Goal: Information Seeking & Learning: Learn about a topic

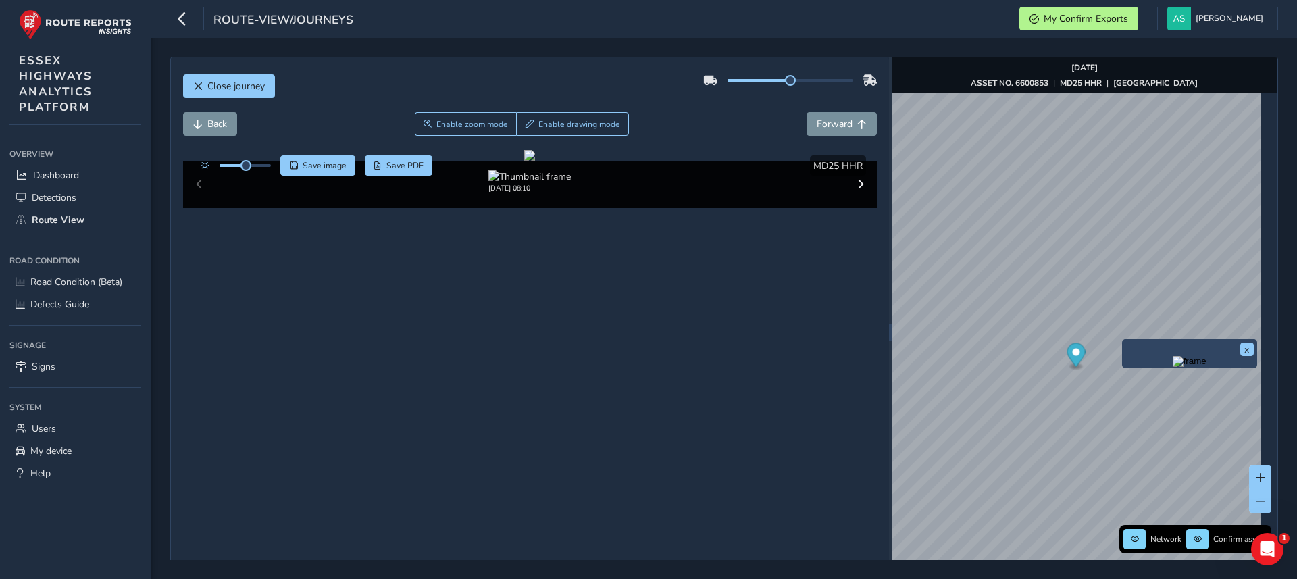
click at [1173, 367] on img "Preview frame" at bounding box center [1190, 361] width 34 height 11
click at [838, 124] on span "Forward" at bounding box center [835, 124] width 36 height 13
click at [837, 125] on span "Forward" at bounding box center [835, 124] width 36 height 13
click at [838, 124] on span "Forward" at bounding box center [835, 124] width 36 height 13
click at [199, 120] on span "Back" at bounding box center [197, 124] width 9 height 9
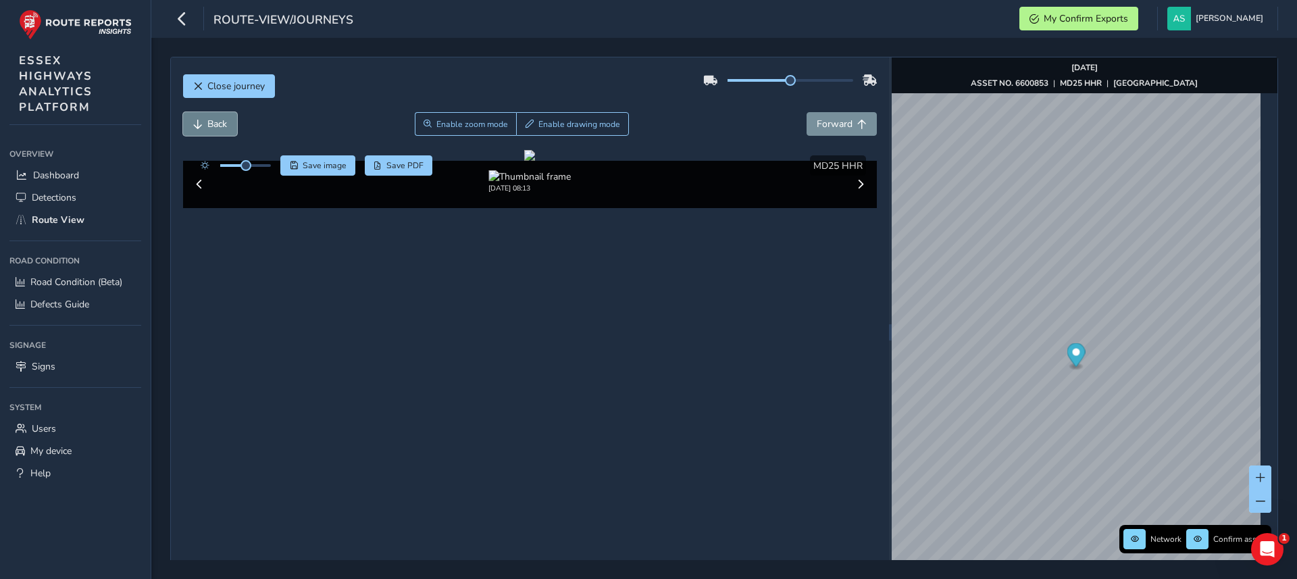
click at [199, 120] on span "Back" at bounding box center [197, 124] width 9 height 9
click at [201, 114] on button "Back" at bounding box center [210, 124] width 54 height 24
click at [315, 161] on span "Save image" at bounding box center [325, 165] width 44 height 11
click at [218, 75] on button "Close journey" at bounding box center [229, 86] width 92 height 24
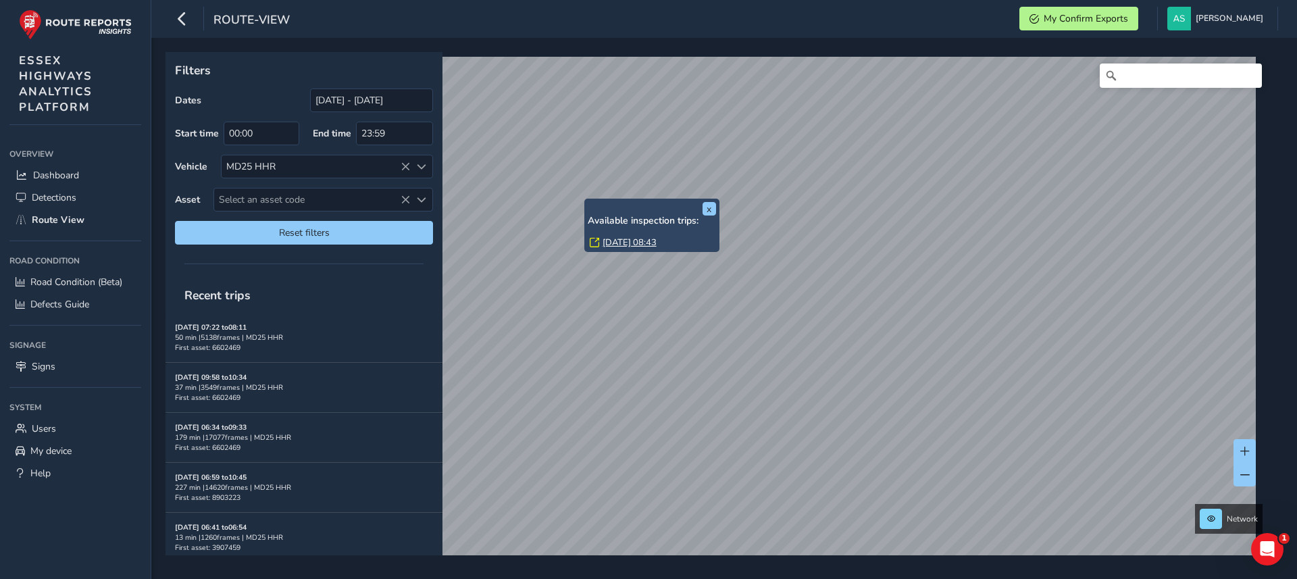
click at [640, 242] on link "[DATE] 08:43" at bounding box center [629, 242] width 54 height 12
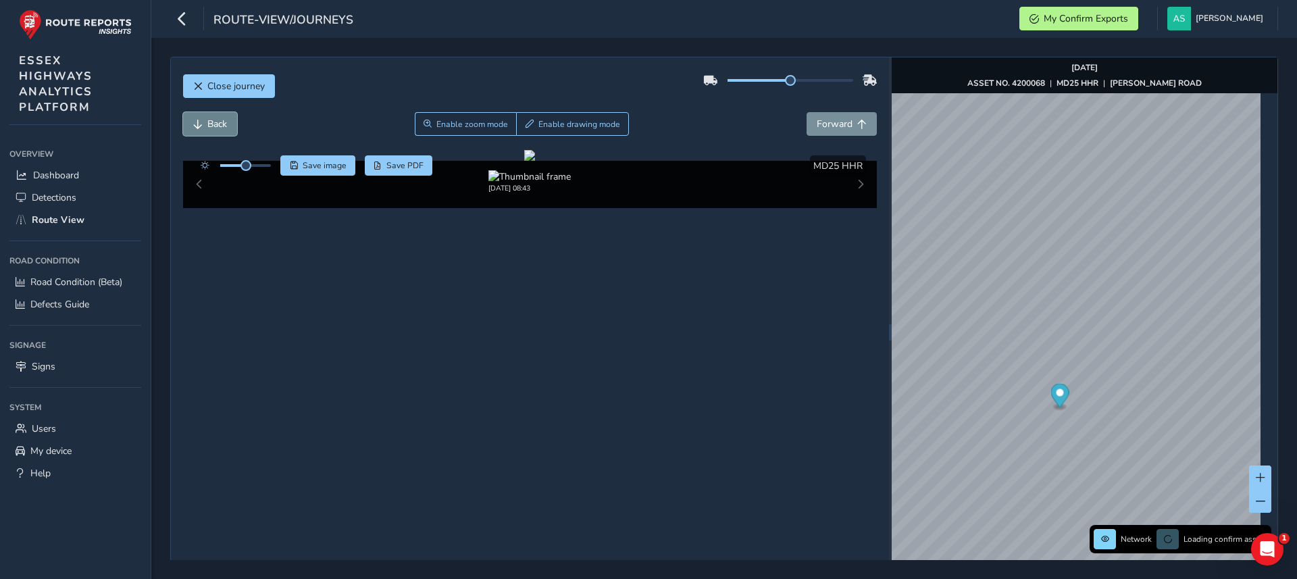
click at [211, 126] on span "Back" at bounding box center [217, 124] width 20 height 13
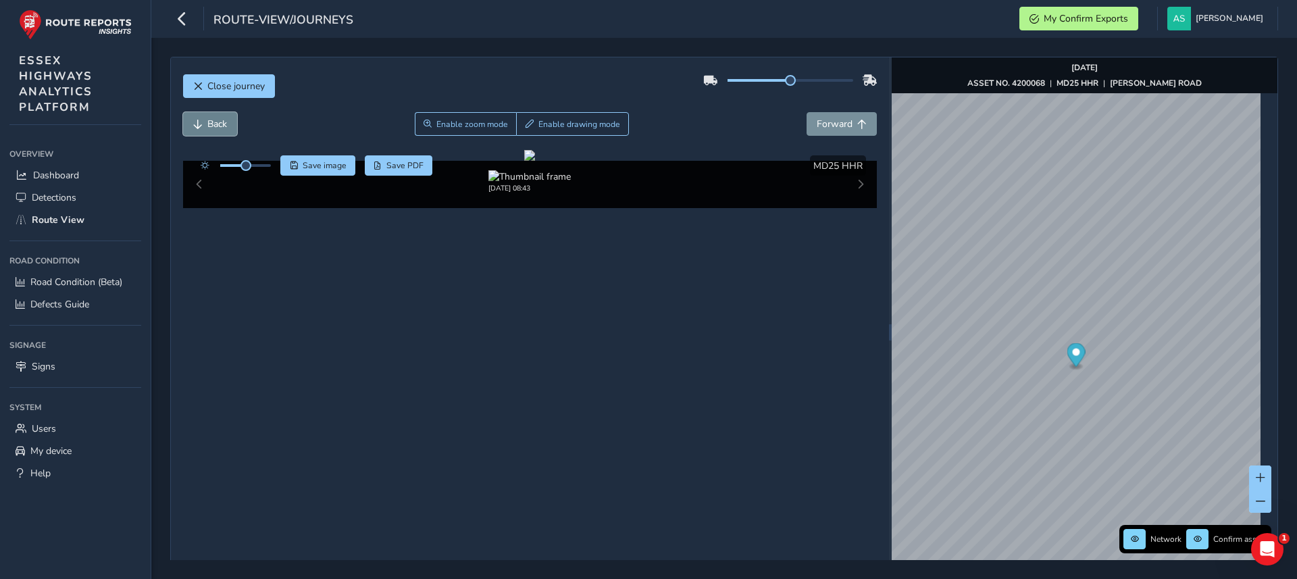
click at [211, 126] on span "Back" at bounding box center [217, 124] width 20 height 13
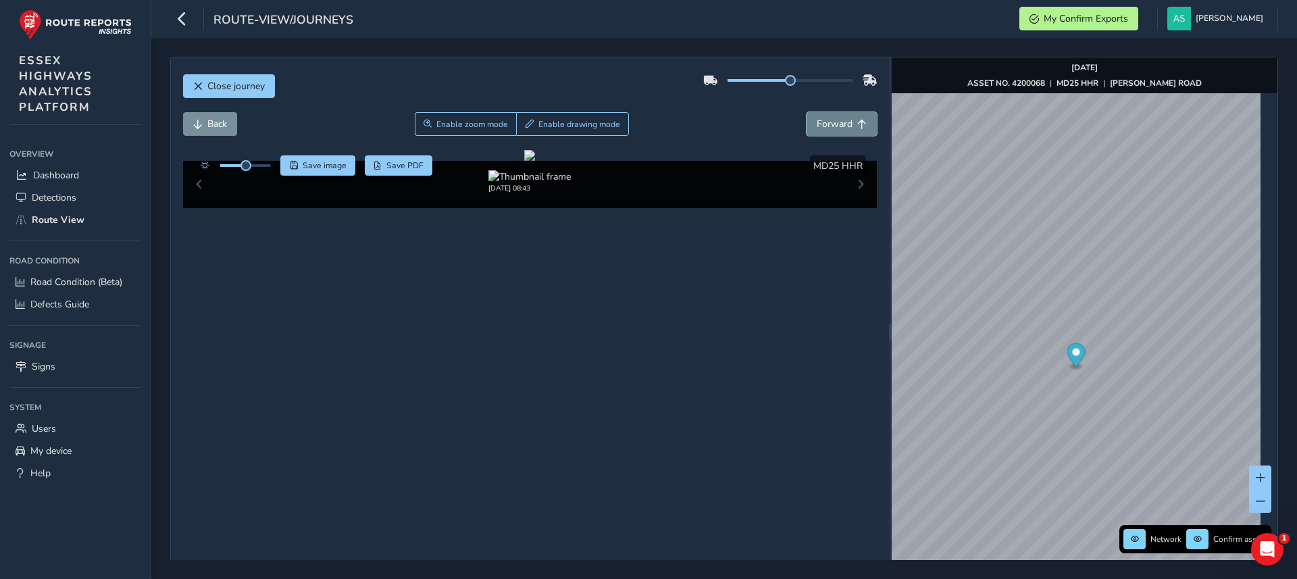
click at [846, 118] on button "Forward" at bounding box center [841, 124] width 70 height 24
click at [184, 118] on button "Back" at bounding box center [210, 124] width 54 height 24
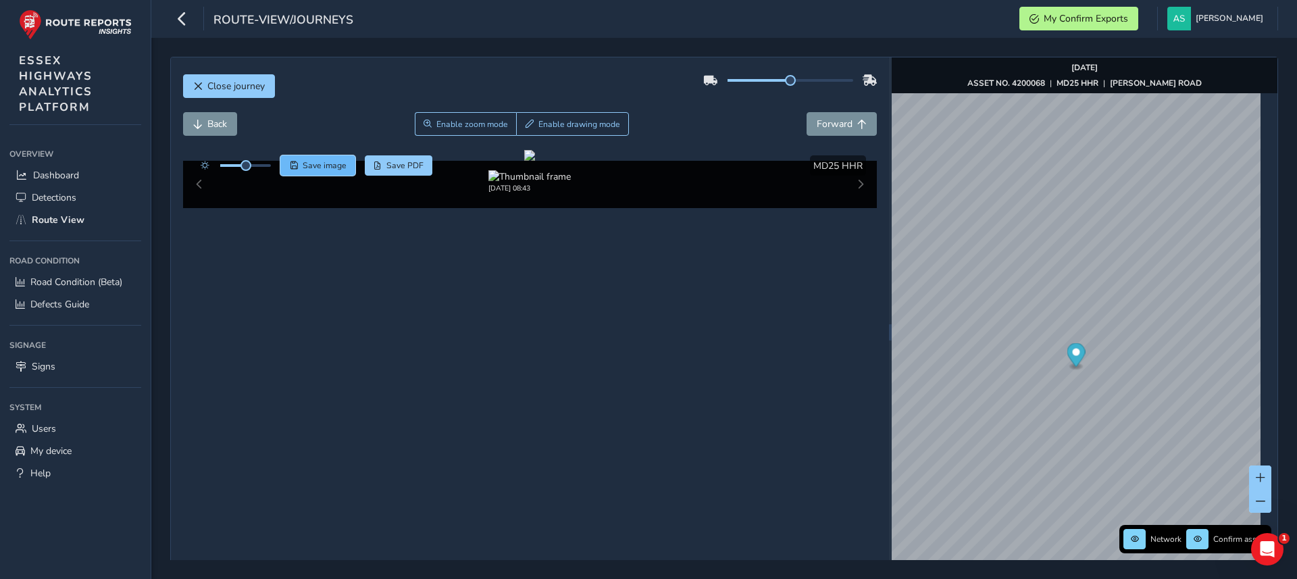
click at [312, 160] on span "Save image" at bounding box center [325, 165] width 44 height 11
click at [242, 90] on span "Close journey" at bounding box center [235, 86] width 57 height 13
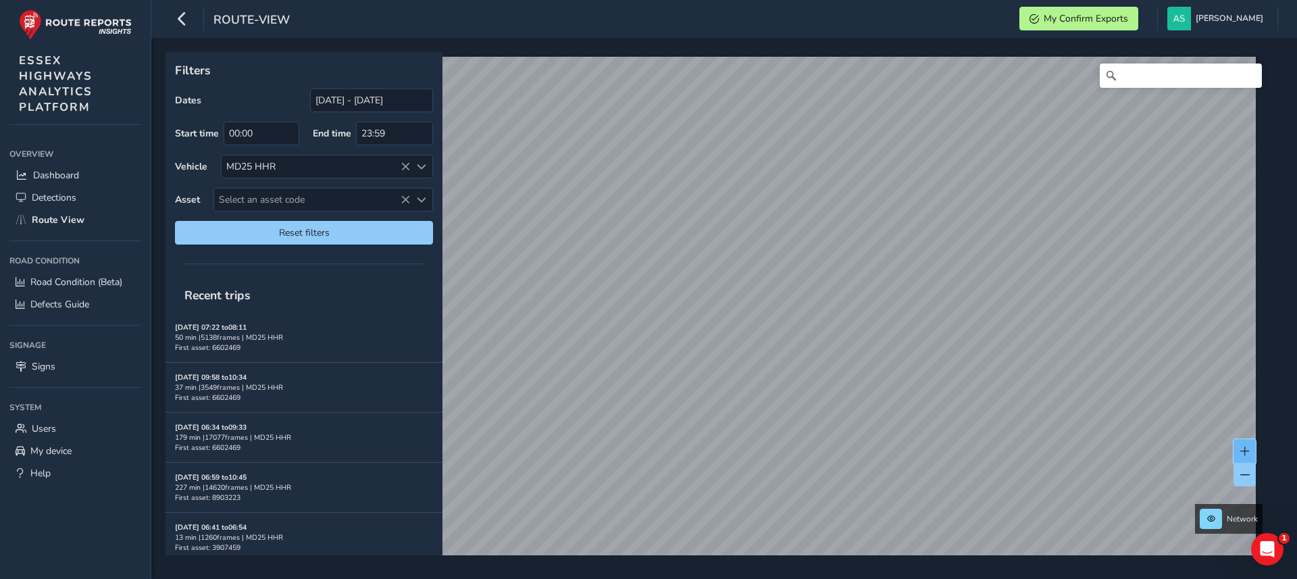
click at [893, 390] on div "Network" at bounding box center [719, 303] width 1108 height 503
click at [765, 320] on link "[DATE] 11:59" at bounding box center [767, 324] width 54 height 12
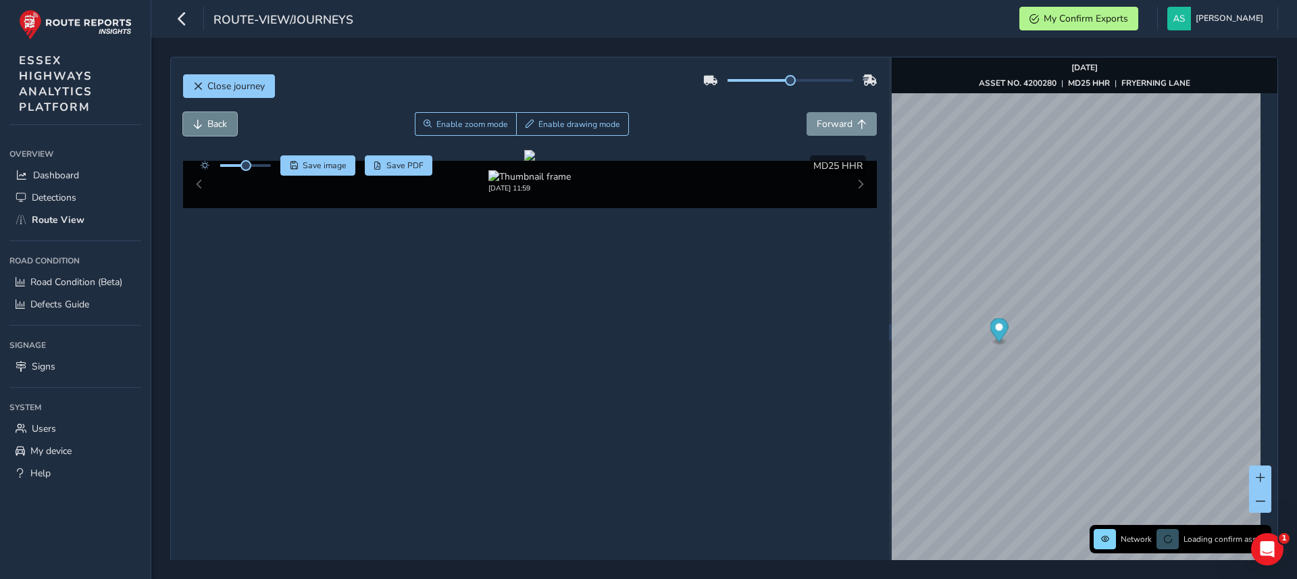
click at [220, 115] on button "Back" at bounding box center [210, 124] width 54 height 24
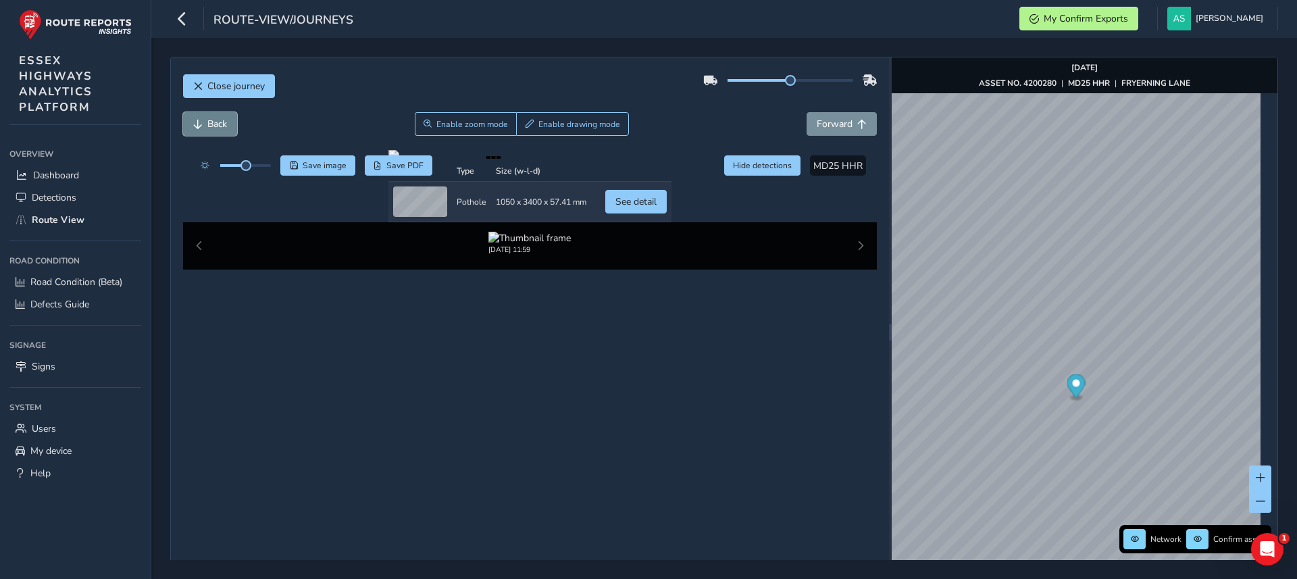
click at [220, 115] on button "Back" at bounding box center [210, 124] width 54 height 24
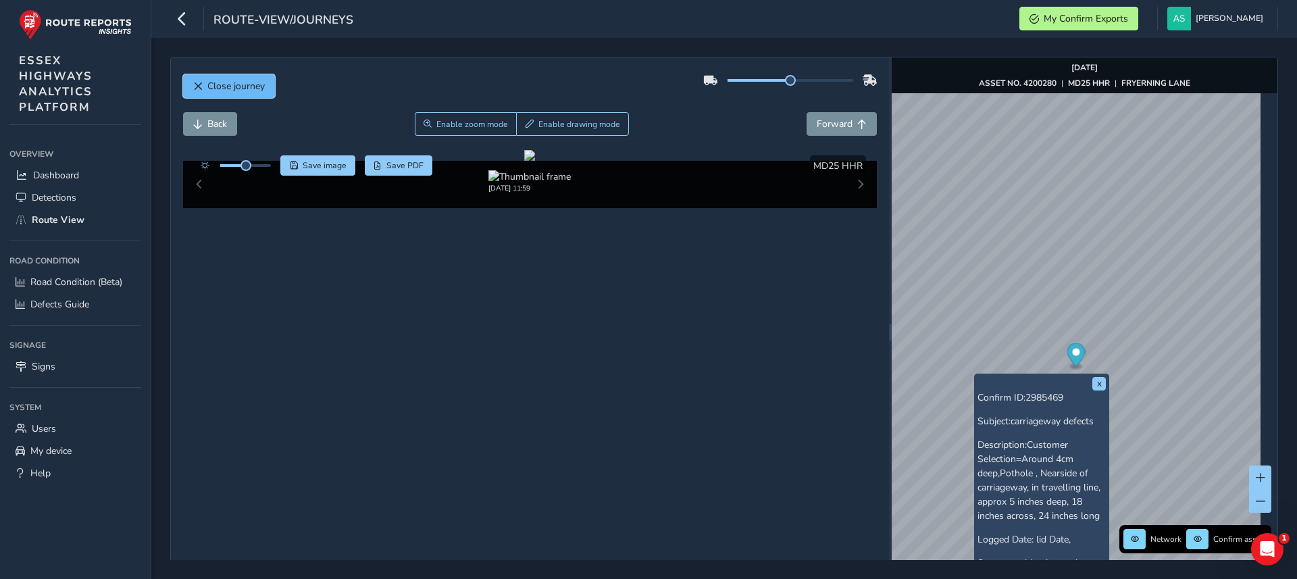
click at [235, 93] on button "Close journey" at bounding box center [229, 86] width 92 height 24
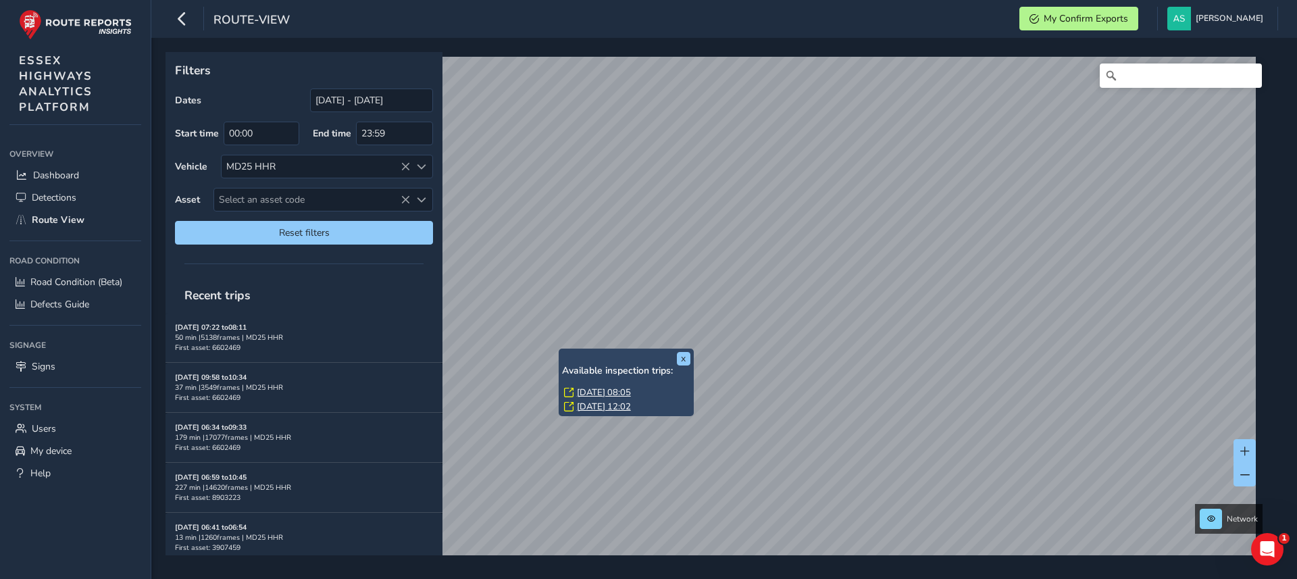
click at [602, 389] on link "[DATE] 08:05" at bounding box center [604, 392] width 54 height 12
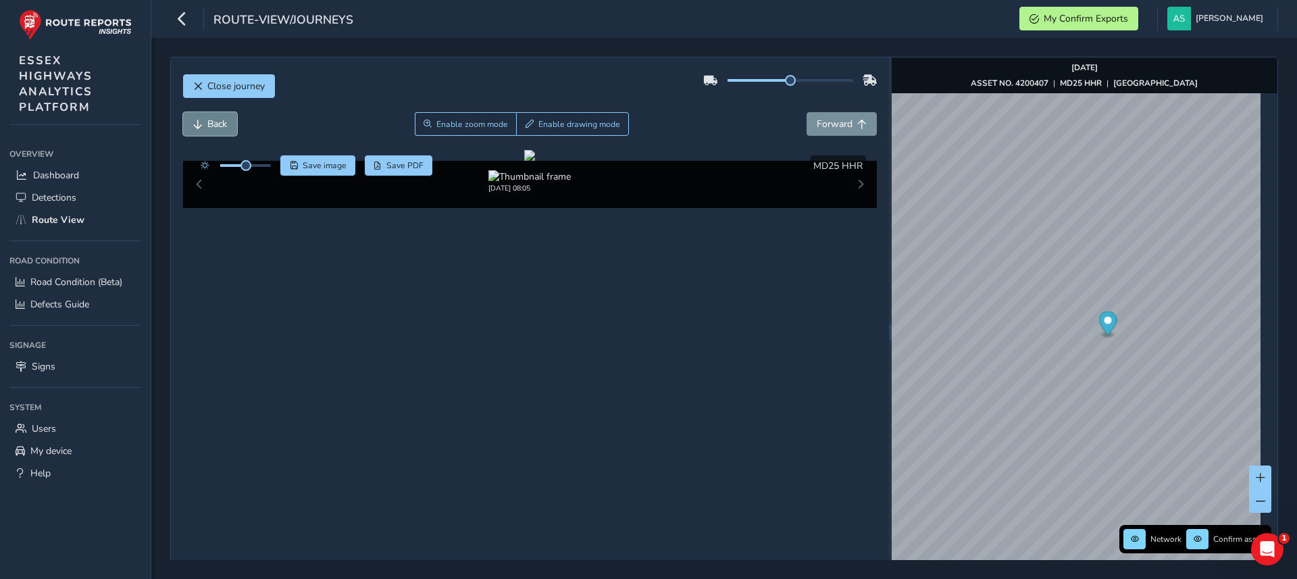
click at [203, 118] on button "Back" at bounding box center [210, 124] width 54 height 24
click at [845, 123] on button "Forward" at bounding box center [841, 124] width 70 height 24
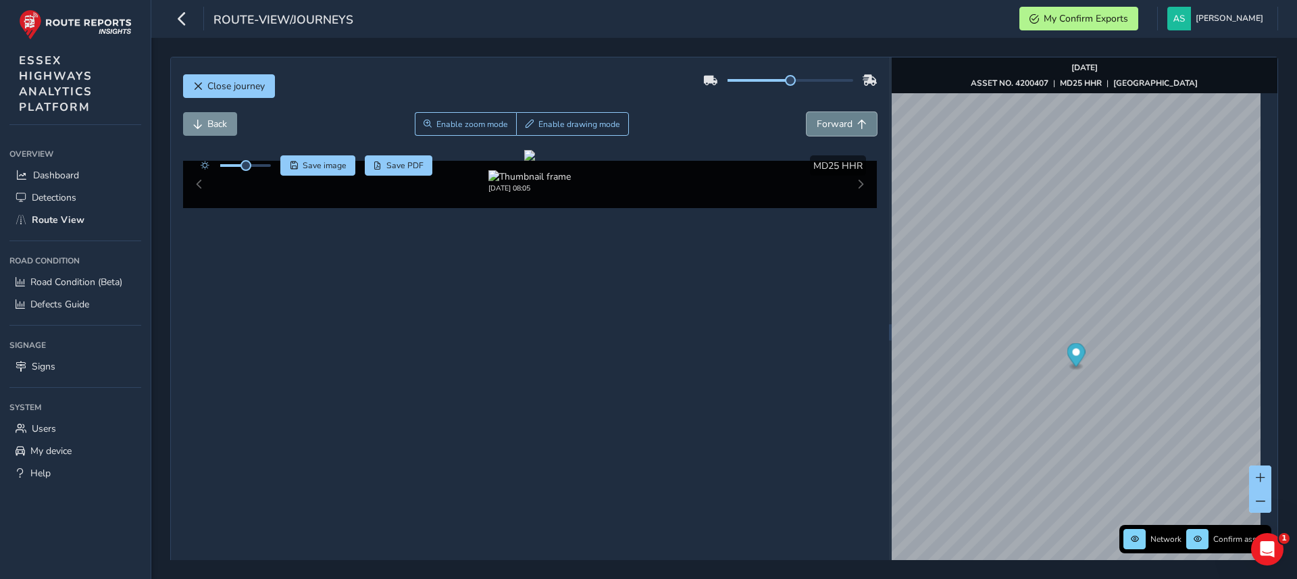
click at [845, 123] on button "Forward" at bounding box center [841, 124] width 70 height 24
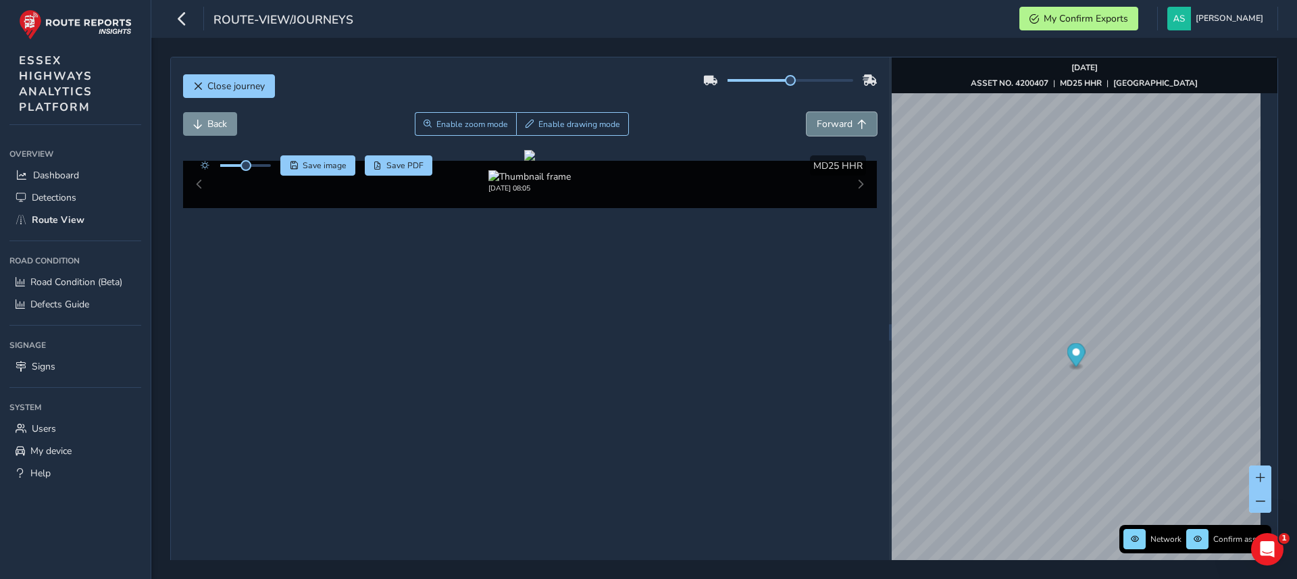
click at [845, 123] on button "Forward" at bounding box center [841, 124] width 70 height 24
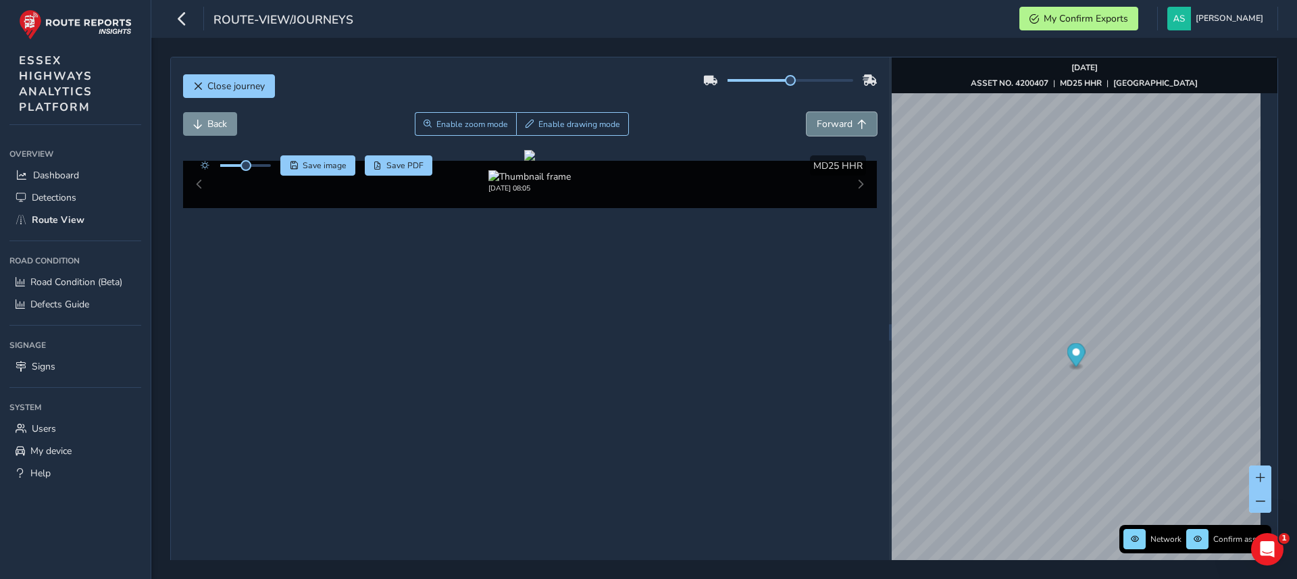
click at [845, 123] on button "Forward" at bounding box center [841, 124] width 70 height 24
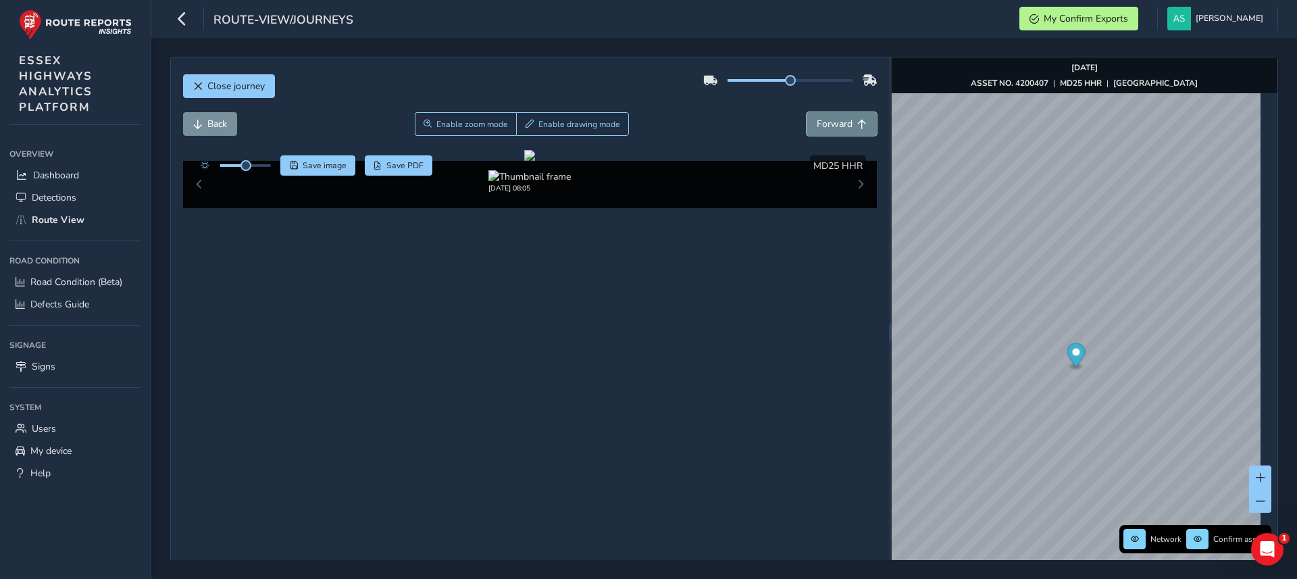
click at [845, 123] on button "Forward" at bounding box center [841, 124] width 70 height 24
click at [1146, 334] on img "Preview frame" at bounding box center [1163, 329] width 34 height 11
click at [828, 115] on button "Forward" at bounding box center [841, 124] width 70 height 24
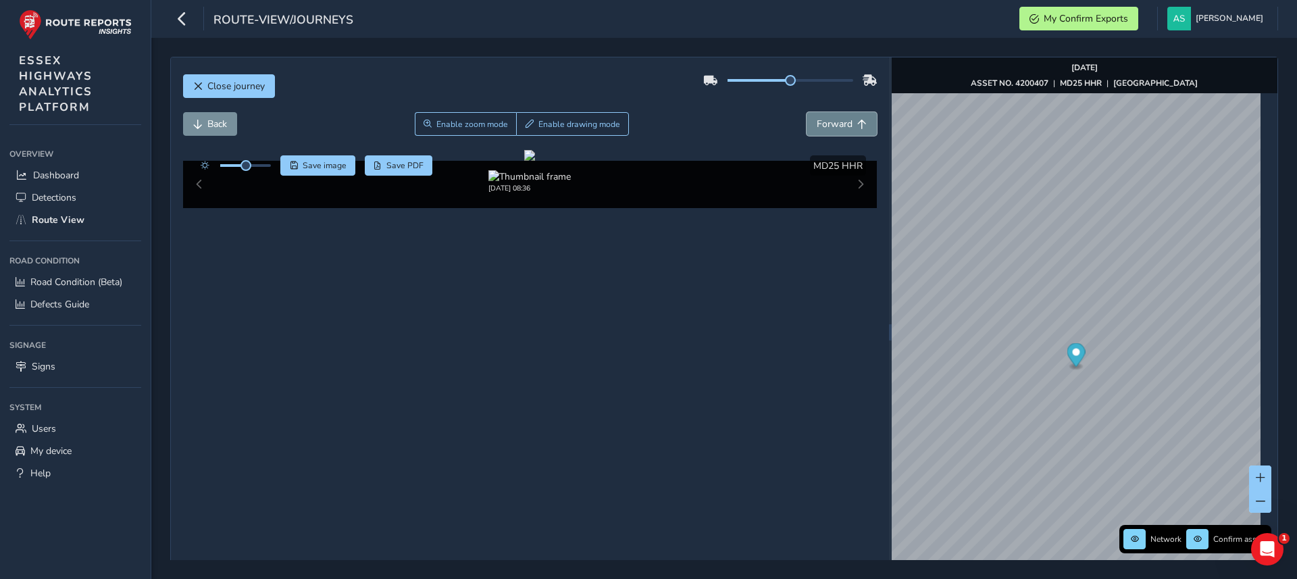
click at [828, 115] on button "Forward" at bounding box center [841, 124] width 70 height 24
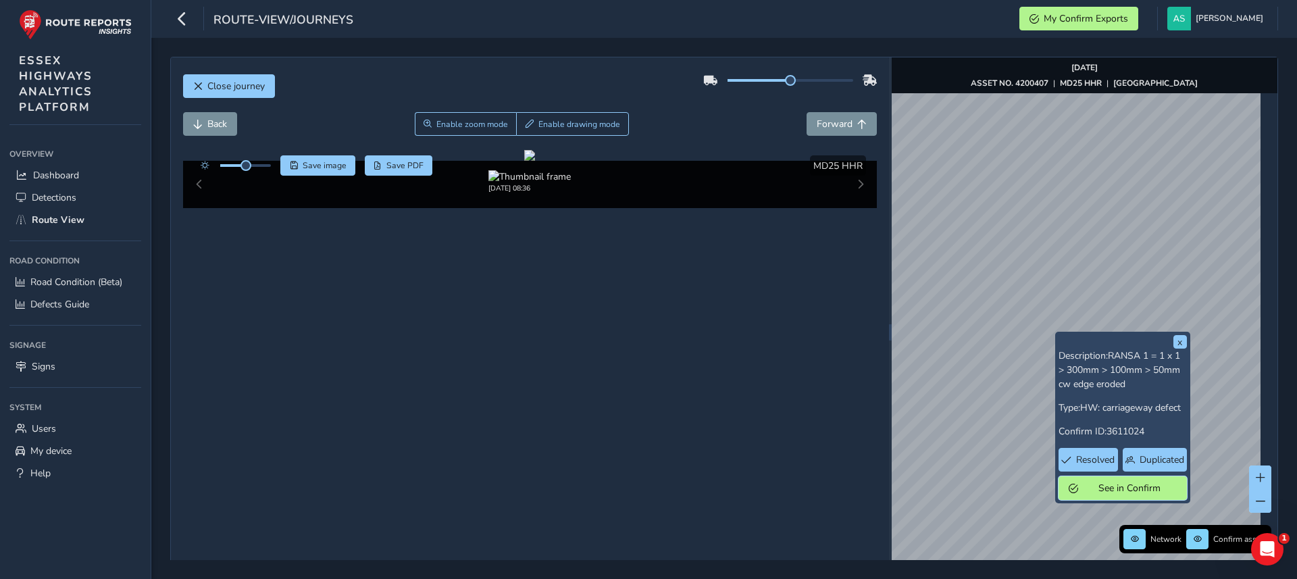
click at [1124, 490] on span "See in Confirm" at bounding box center [1130, 488] width 94 height 13
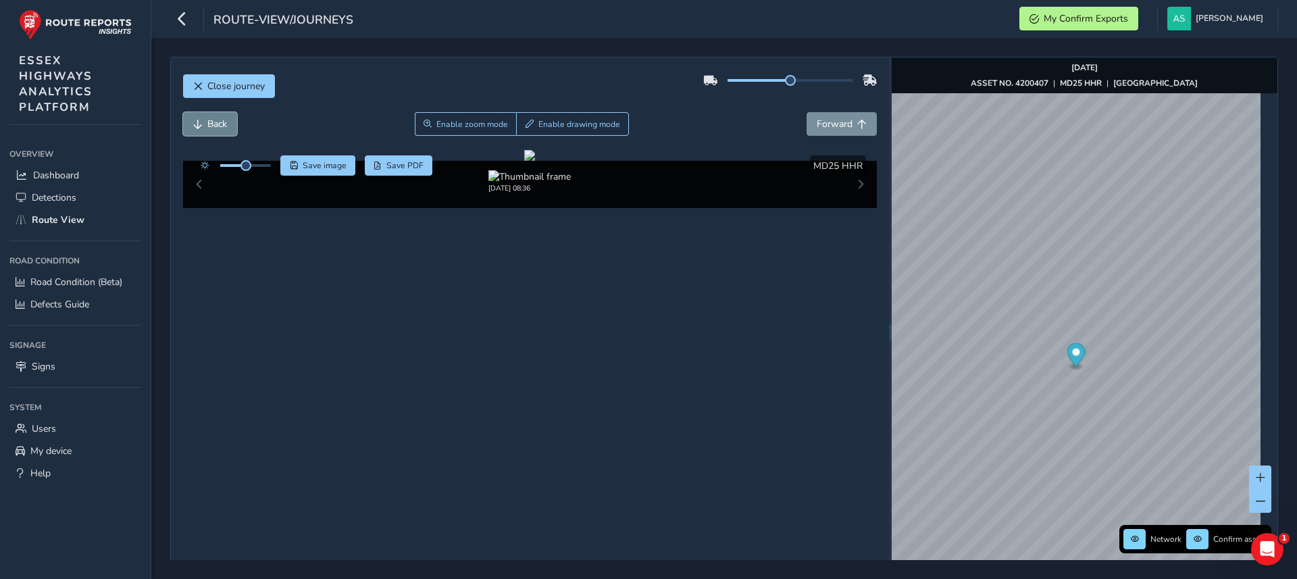
click at [213, 124] on span "Back" at bounding box center [217, 124] width 20 height 13
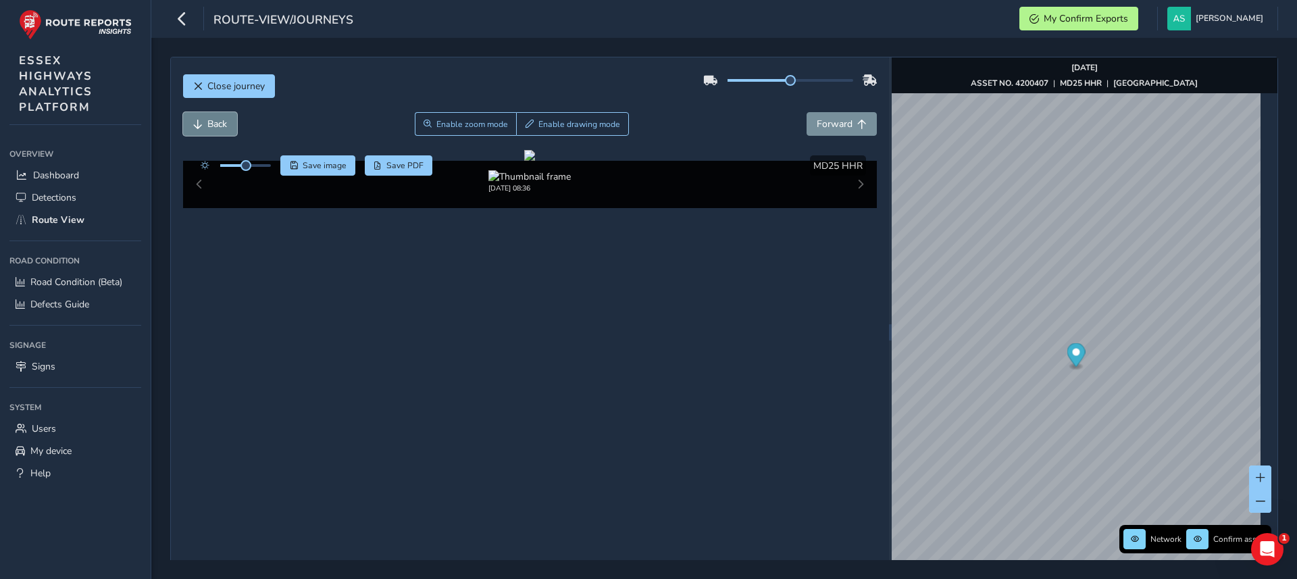
click at [211, 118] on span "Back" at bounding box center [217, 124] width 20 height 13
click at [220, 131] on button "Back" at bounding box center [210, 124] width 54 height 24
click at [215, 125] on span "Back" at bounding box center [217, 124] width 20 height 13
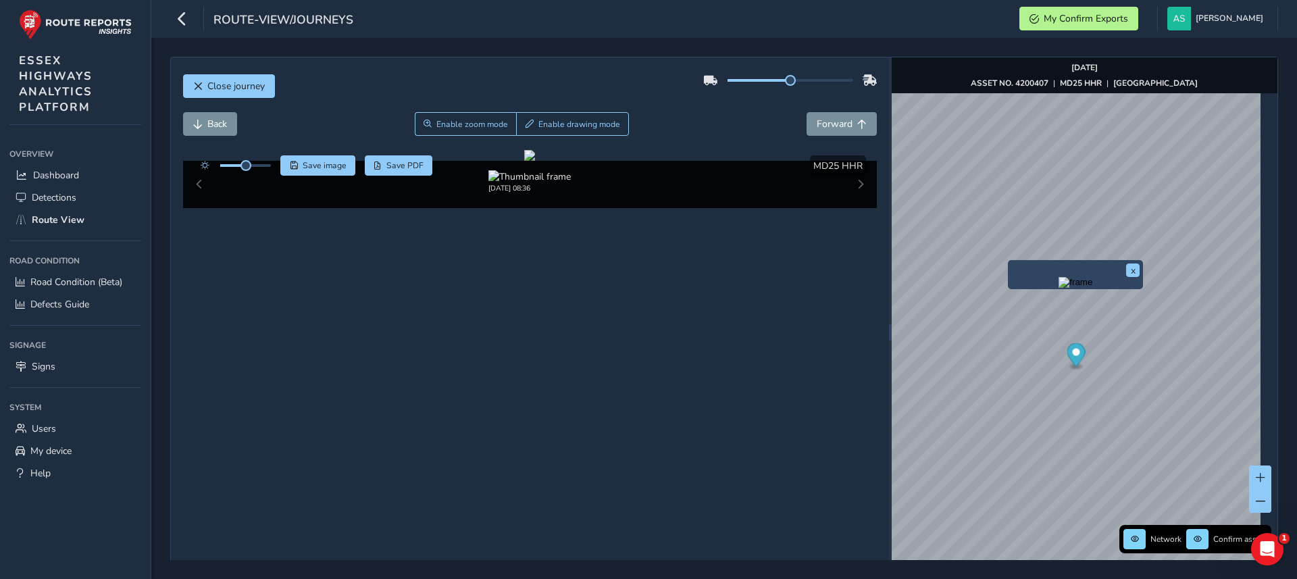
click at [1058, 288] on img "Preview frame" at bounding box center [1075, 282] width 34 height 11
click at [829, 125] on span "Forward" at bounding box center [835, 124] width 36 height 13
click at [829, 122] on span "Forward" at bounding box center [835, 124] width 36 height 13
click at [831, 120] on span "Forward" at bounding box center [835, 124] width 36 height 13
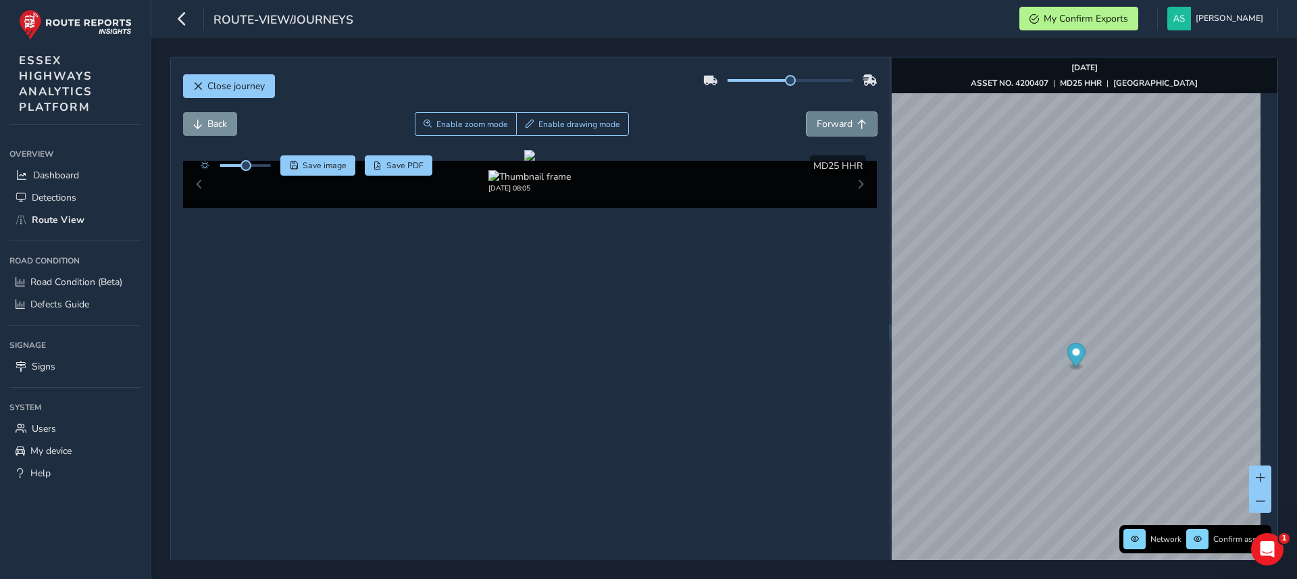
click at [831, 120] on span "Forward" at bounding box center [835, 124] width 36 height 13
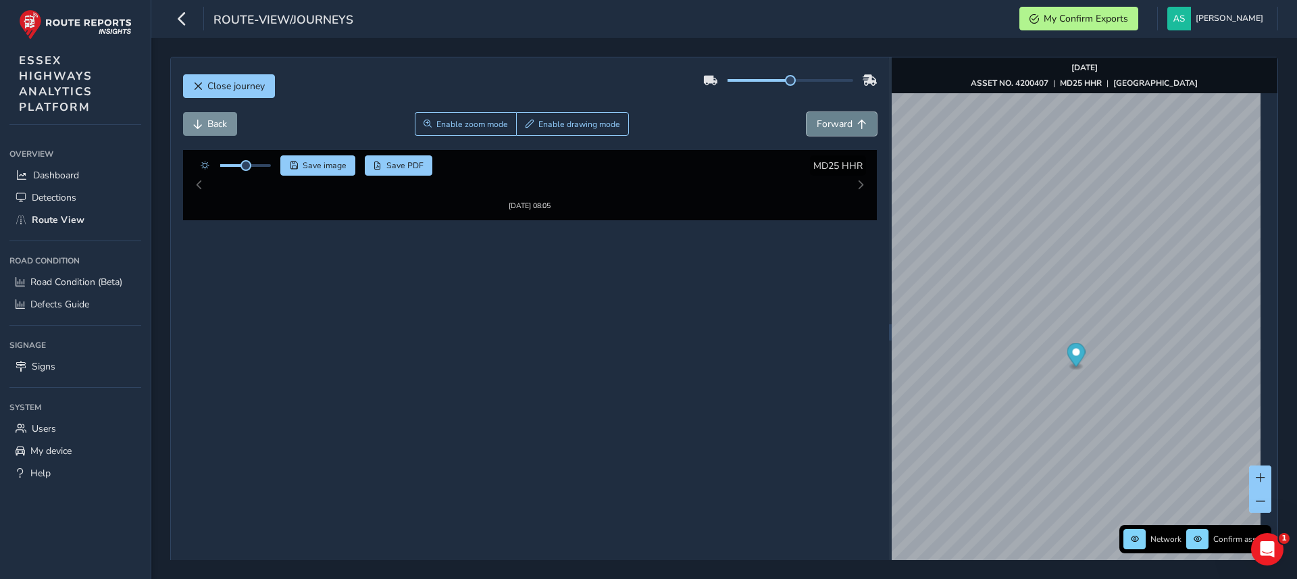
click at [831, 120] on span "Forward" at bounding box center [835, 124] width 36 height 13
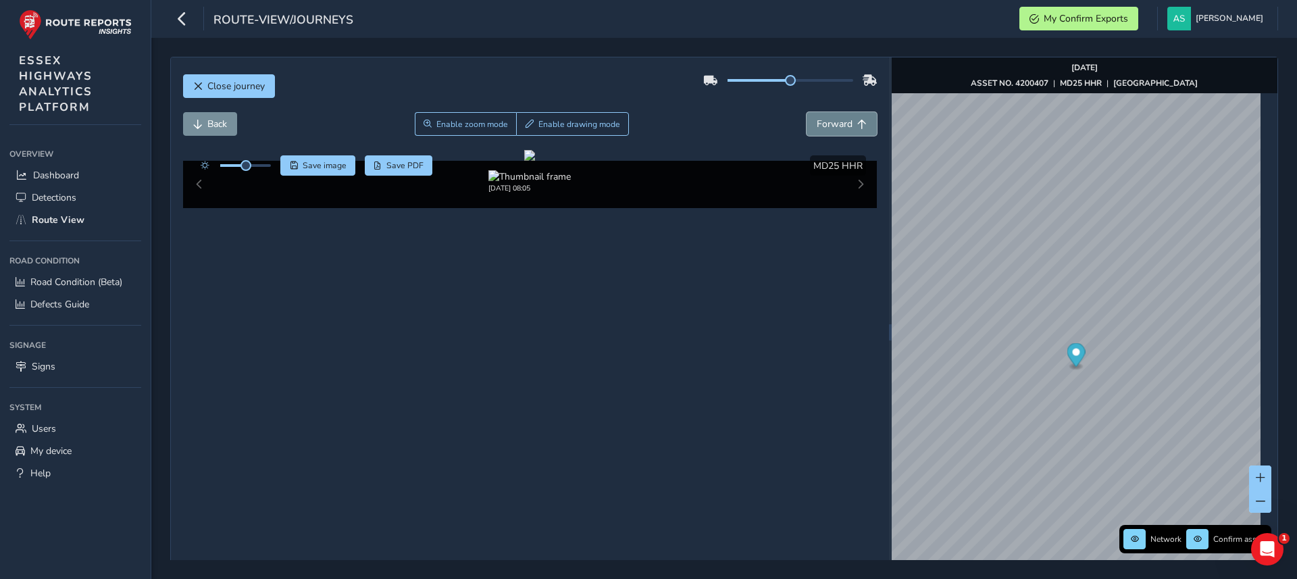
click at [831, 120] on span "Forward" at bounding box center [835, 124] width 36 height 13
click at [230, 130] on button "Back" at bounding box center [210, 124] width 54 height 24
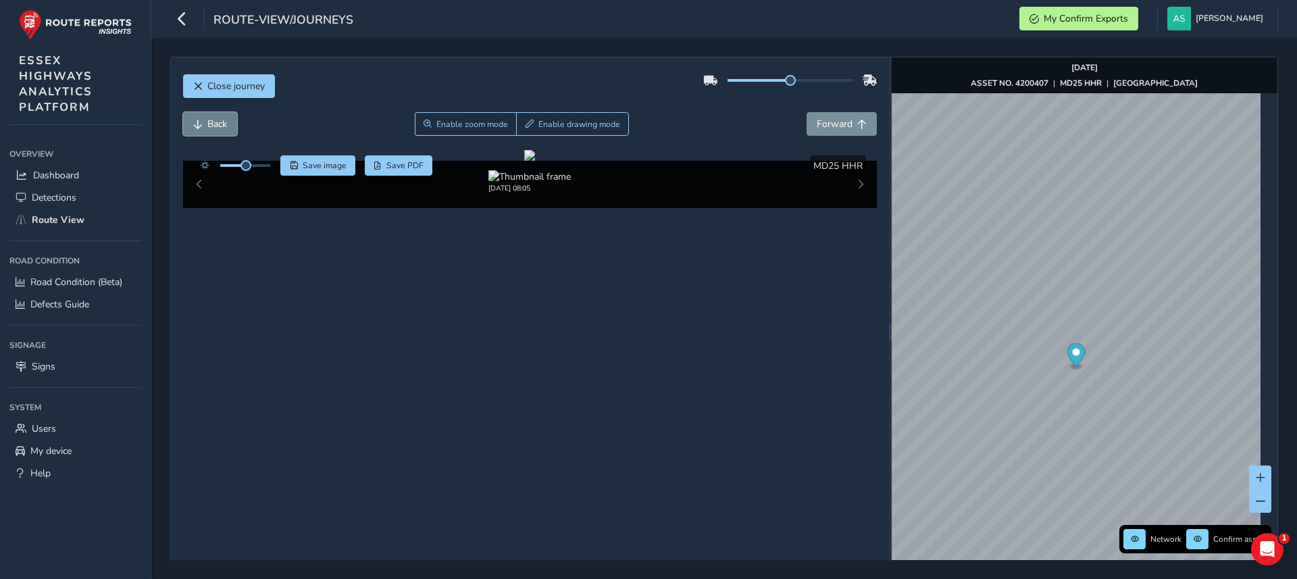
click at [230, 130] on button "Back" at bounding box center [210, 124] width 54 height 24
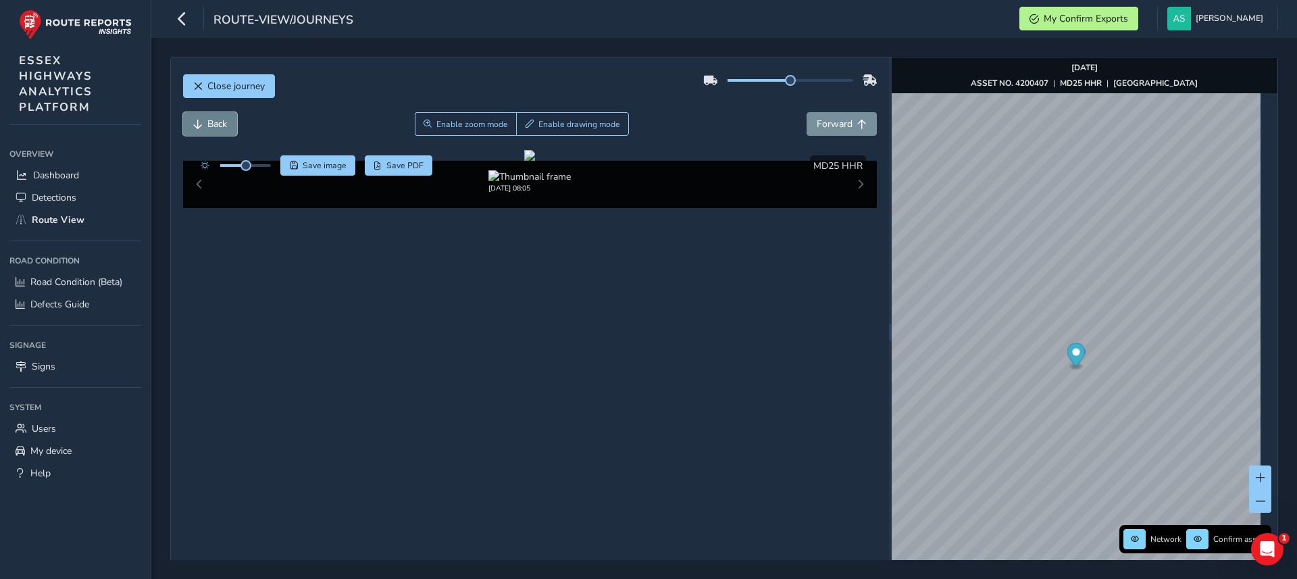
click at [230, 130] on button "Back" at bounding box center [210, 124] width 54 height 24
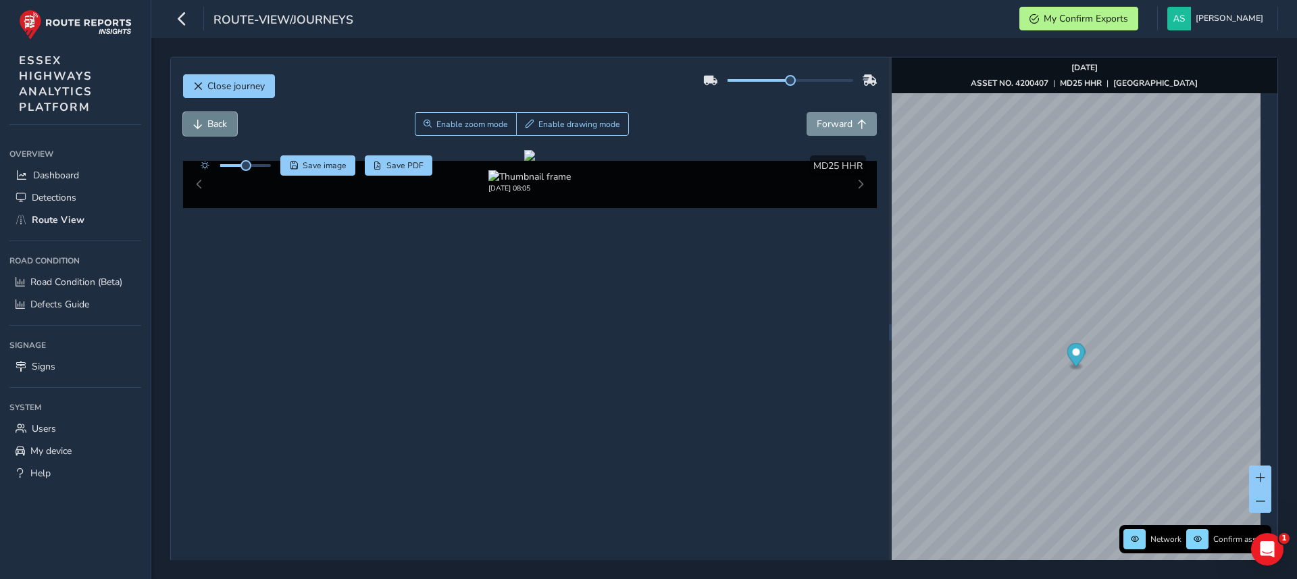
click at [230, 130] on button "Back" at bounding box center [210, 124] width 54 height 24
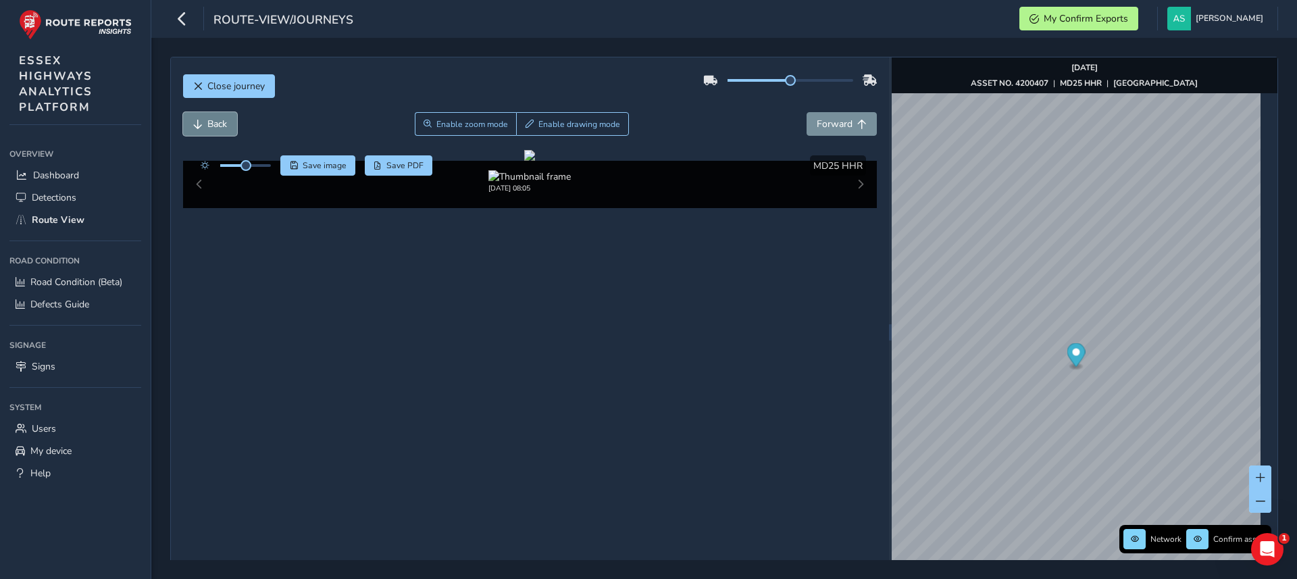
click at [230, 130] on button "Back" at bounding box center [210, 124] width 54 height 24
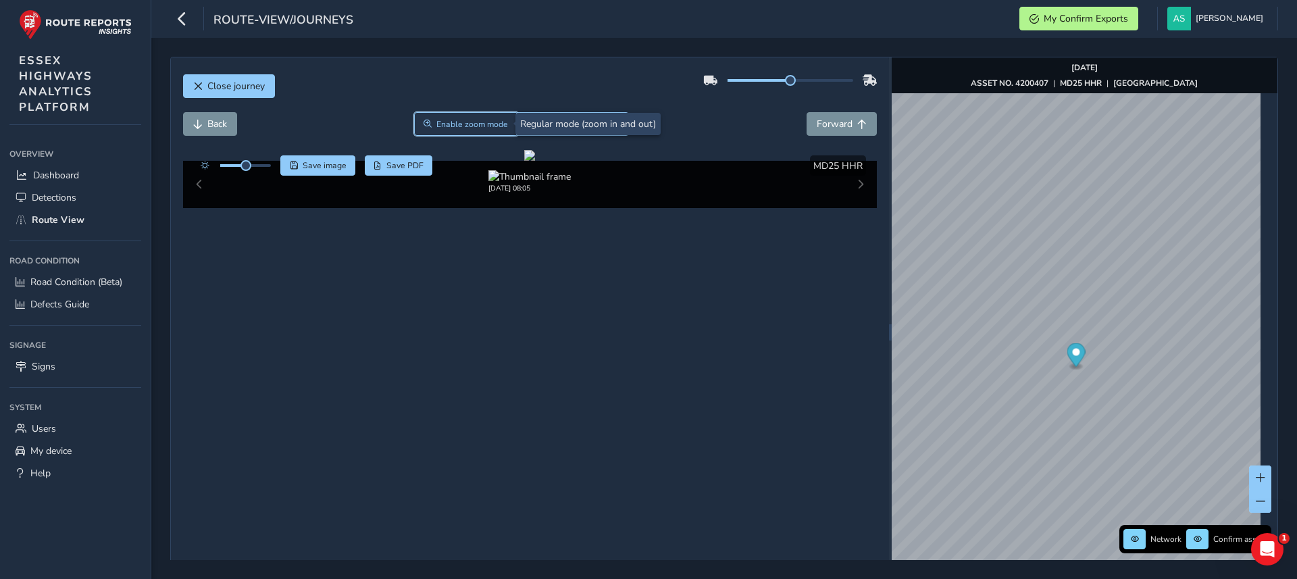
click at [460, 128] on span "Enable zoom mode" at bounding box center [472, 124] width 72 height 11
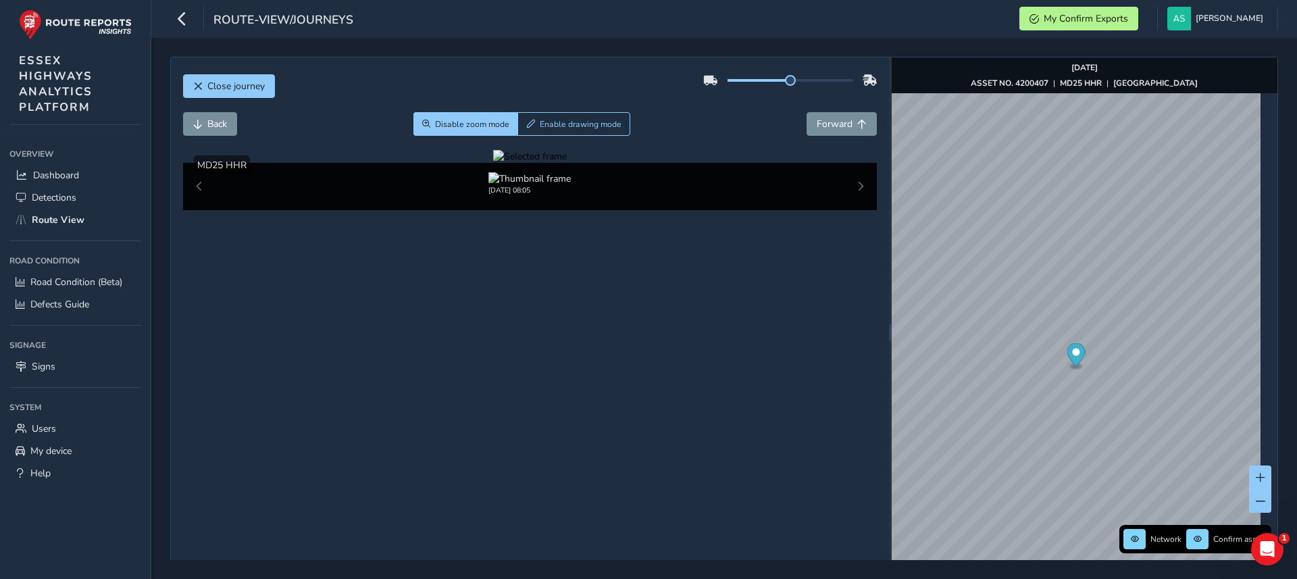
click at [493, 163] on div at bounding box center [530, 156] width 74 height 13
click at [453, 408] on img at bounding box center [969, 223] width 1945 height 1094
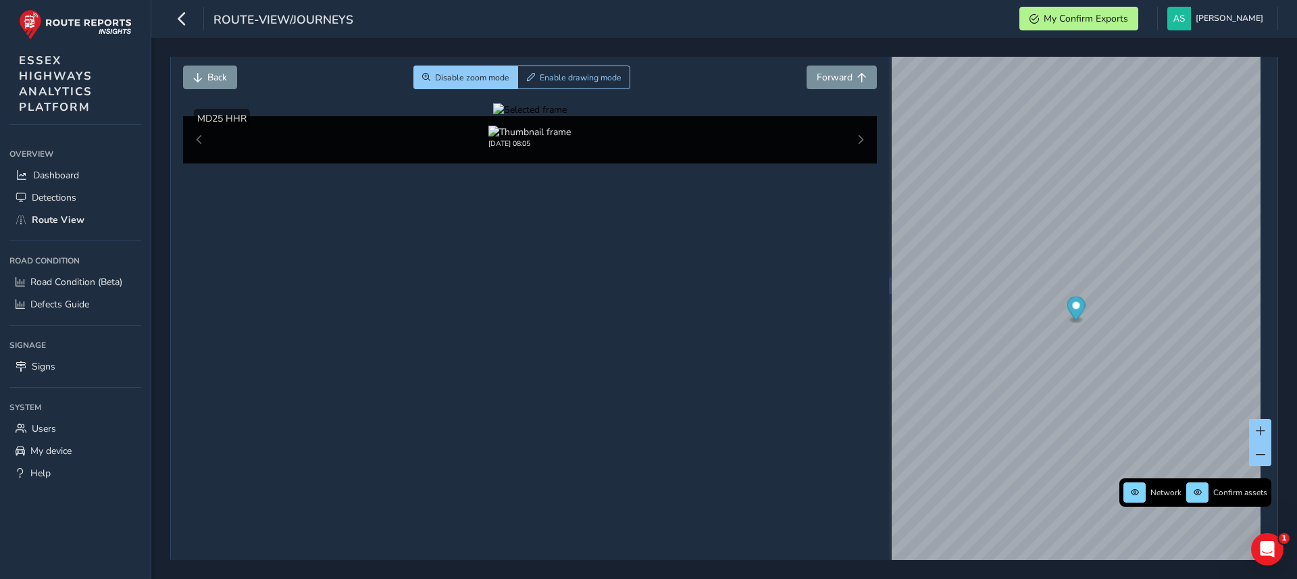
scroll to position [47, 0]
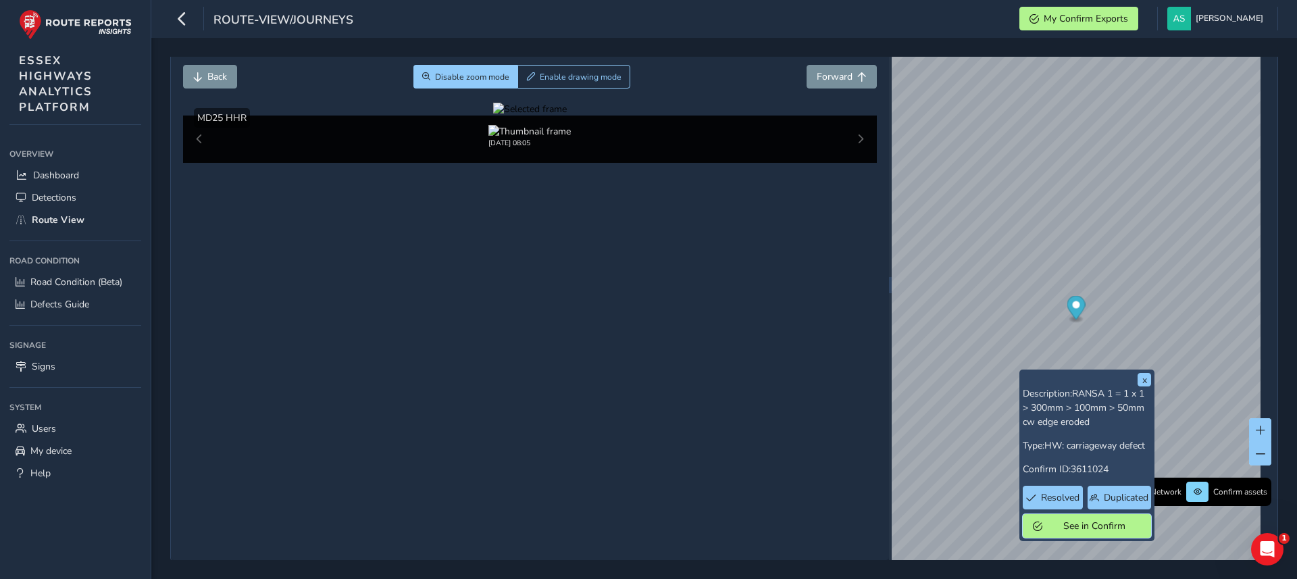
click at [1074, 524] on span "See in Confirm" at bounding box center [1094, 525] width 94 height 13
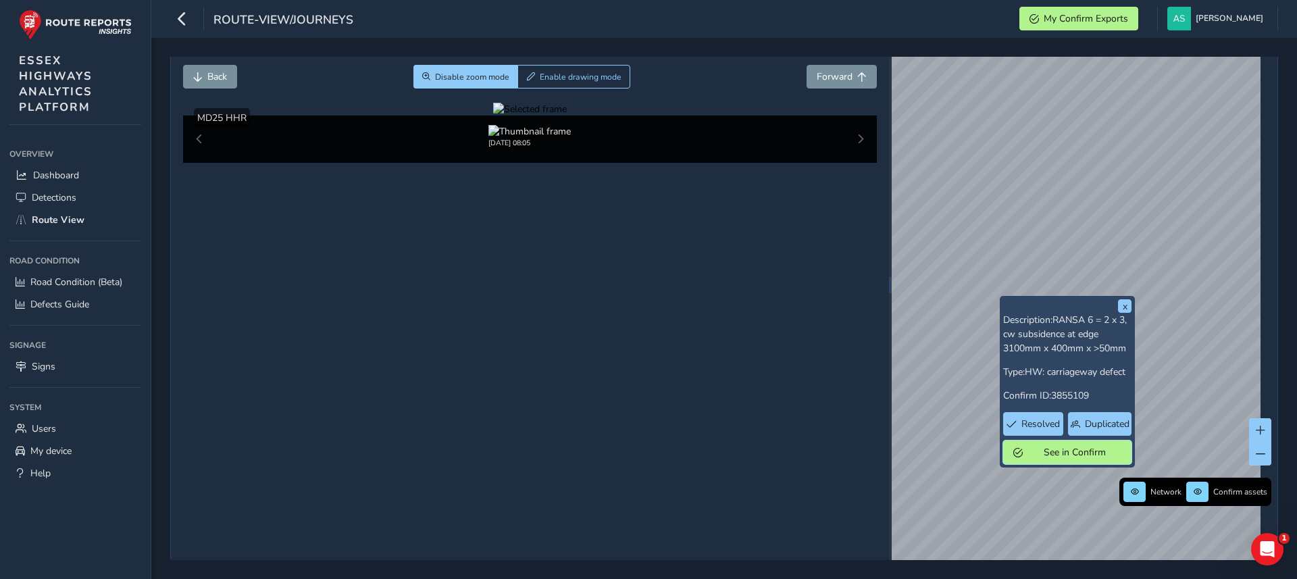
click at [1069, 448] on span "See in Confirm" at bounding box center [1074, 452] width 94 height 13
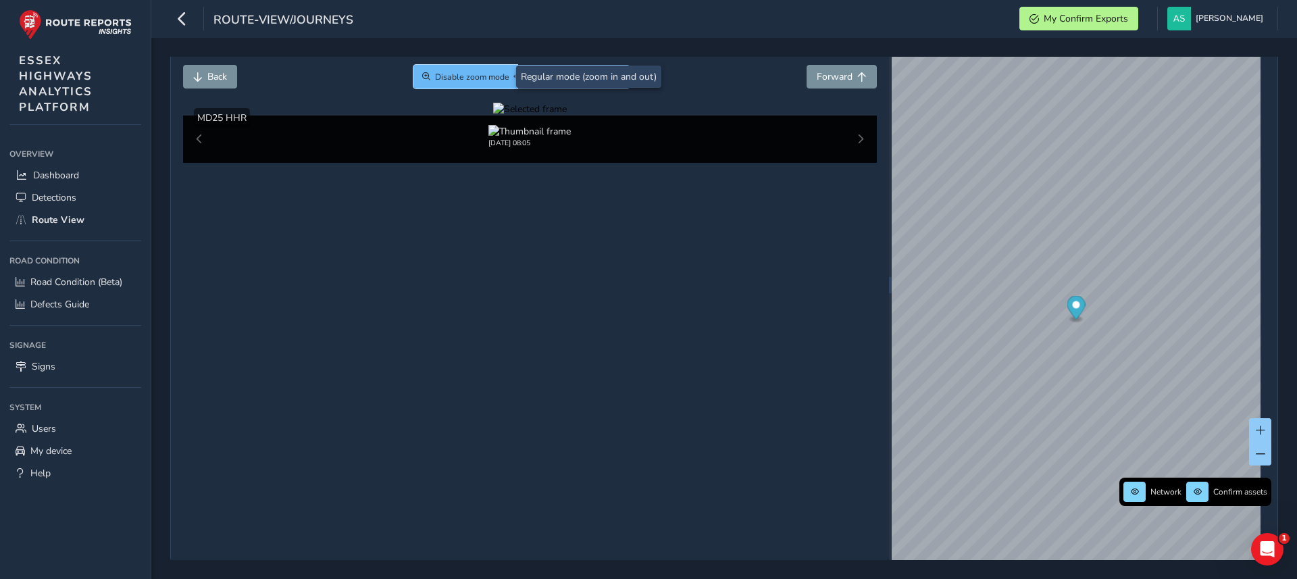
click at [482, 74] on span "Disable zoom mode" at bounding box center [472, 77] width 74 height 11
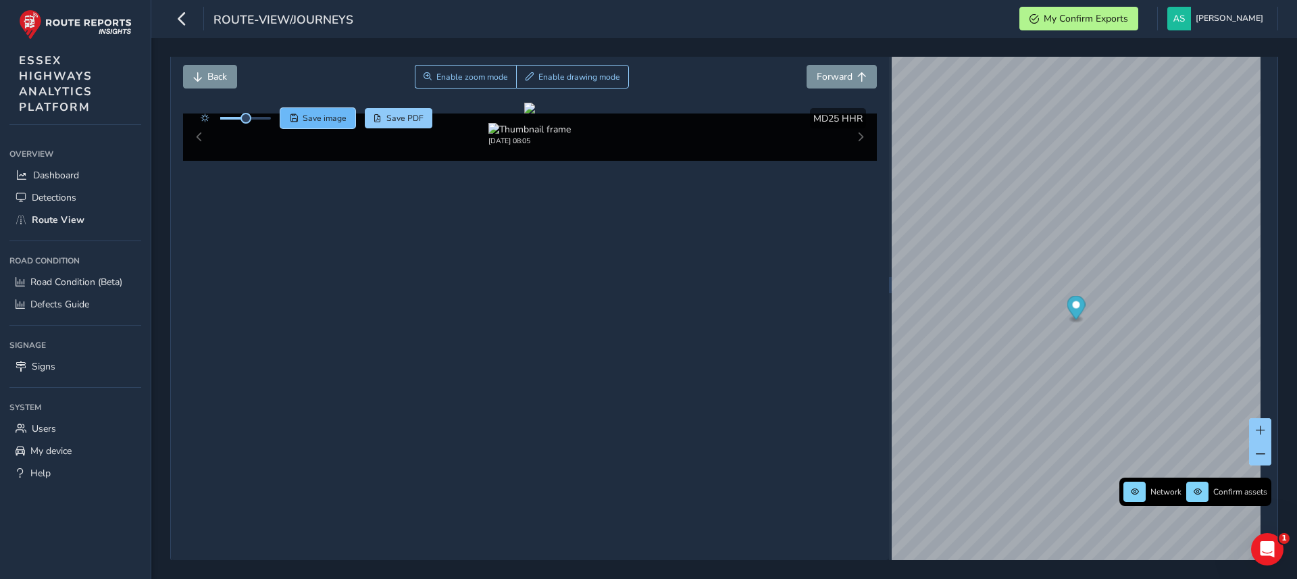
click at [308, 118] on span "Save image" at bounding box center [325, 118] width 44 height 11
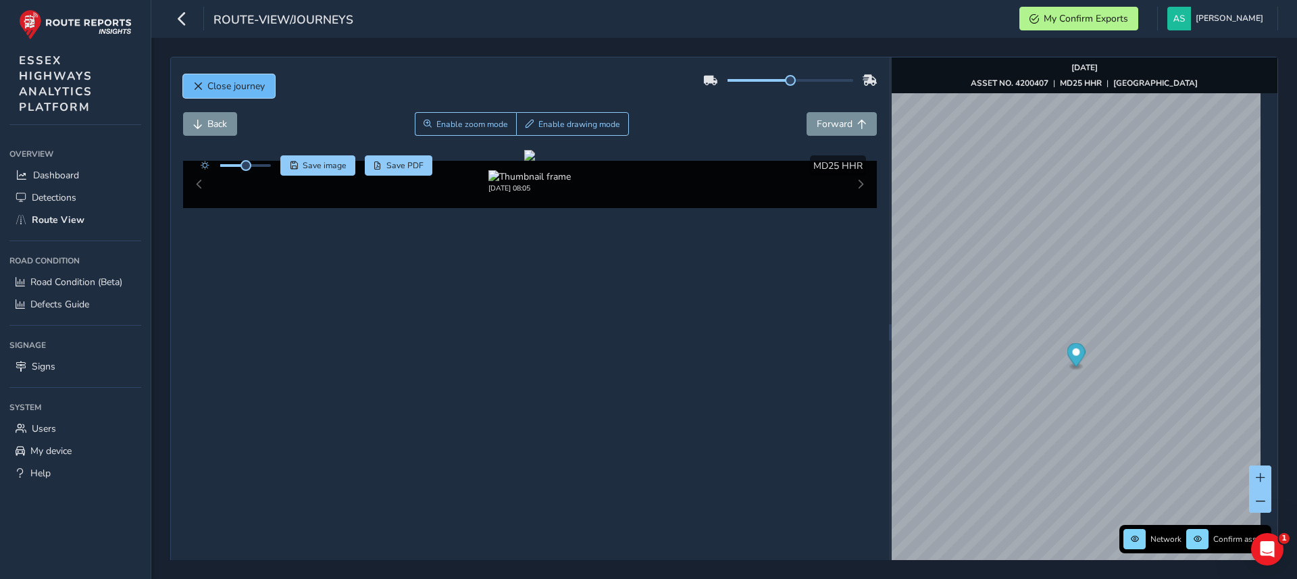
click at [253, 83] on span "Close journey" at bounding box center [235, 86] width 57 height 13
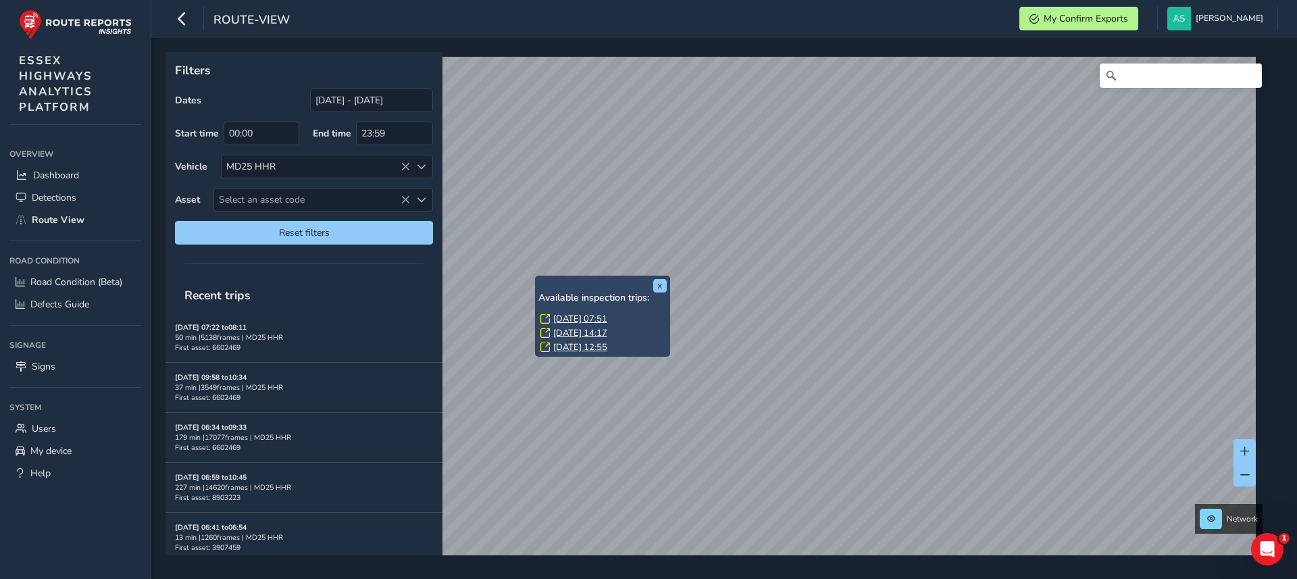
click at [588, 309] on div "Available inspection trips: [DATE] 07:51 [DATE] 14:17 [DATE] 12:55" at bounding box center [602, 323] width 128 height 63
click at [588, 320] on link "[DATE] 07:51" at bounding box center [580, 319] width 54 height 12
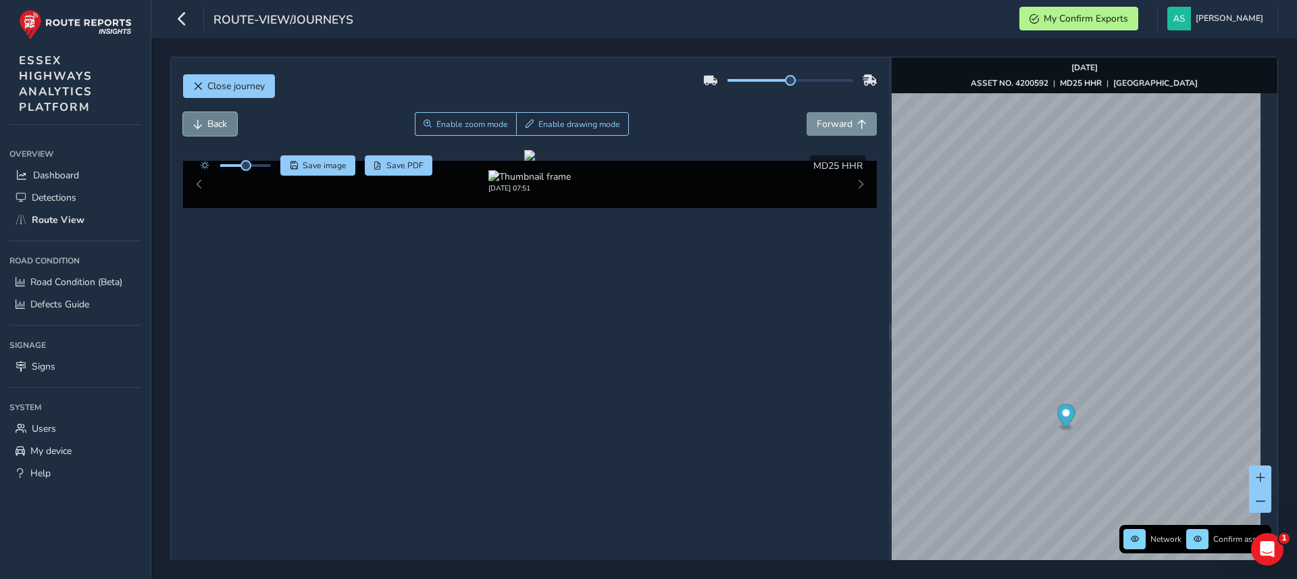
click at [214, 122] on span "Back" at bounding box center [217, 124] width 20 height 13
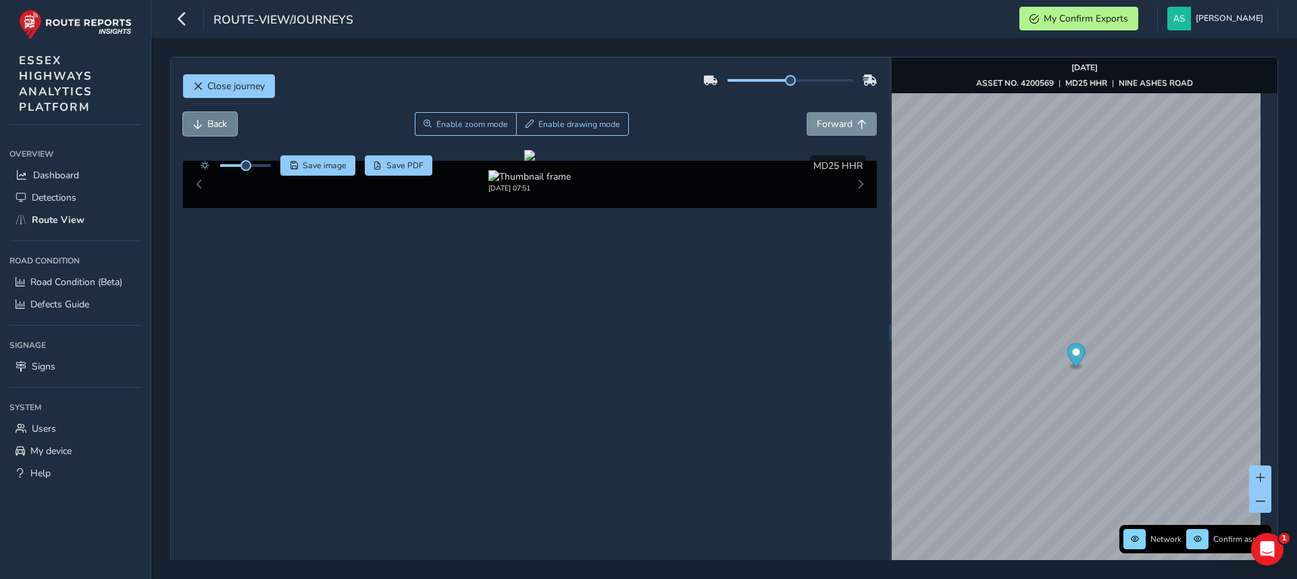
click at [214, 122] on span "Back" at bounding box center [217, 124] width 20 height 13
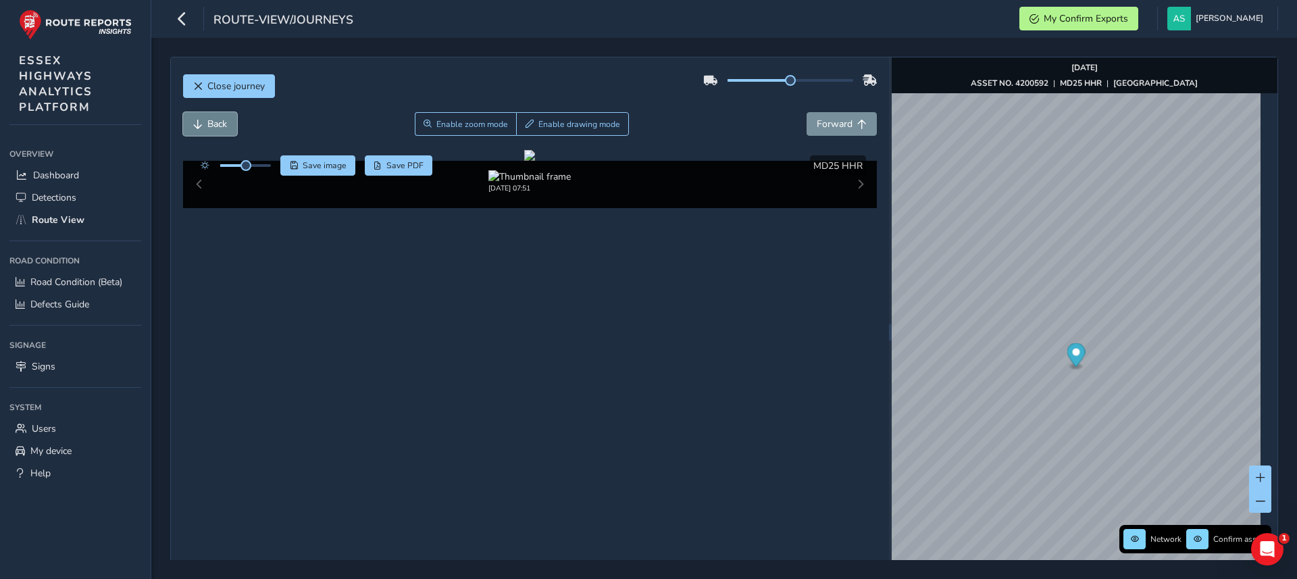
click at [214, 122] on span "Back" at bounding box center [217, 124] width 20 height 13
click at [213, 132] on button "Back" at bounding box center [210, 124] width 54 height 24
click at [824, 124] on span "Forward" at bounding box center [835, 124] width 36 height 13
click at [251, 88] on span "Close journey" at bounding box center [235, 86] width 57 height 13
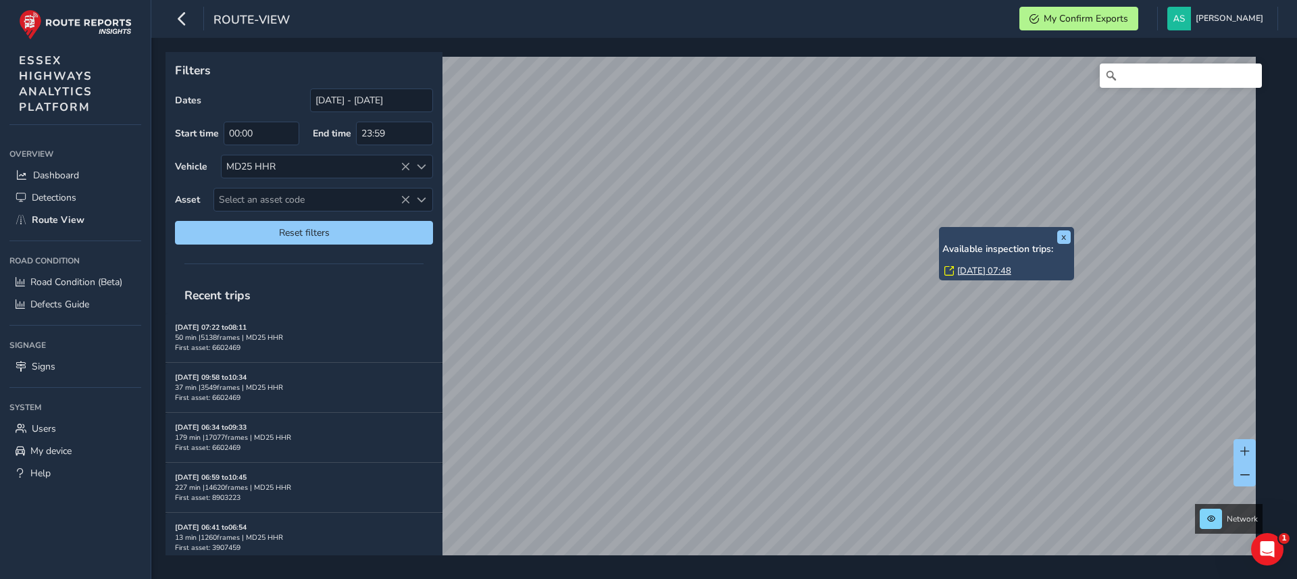
click at [967, 267] on link "[DATE] 07:48" at bounding box center [984, 271] width 54 height 12
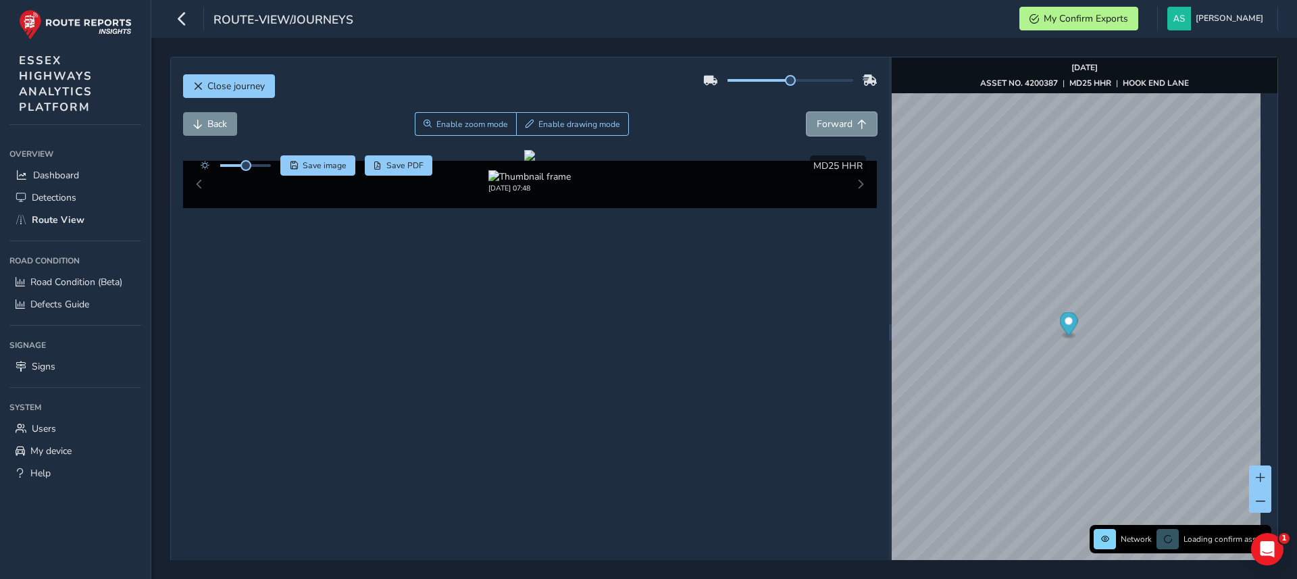
click at [817, 124] on span "Forward" at bounding box center [835, 124] width 36 height 13
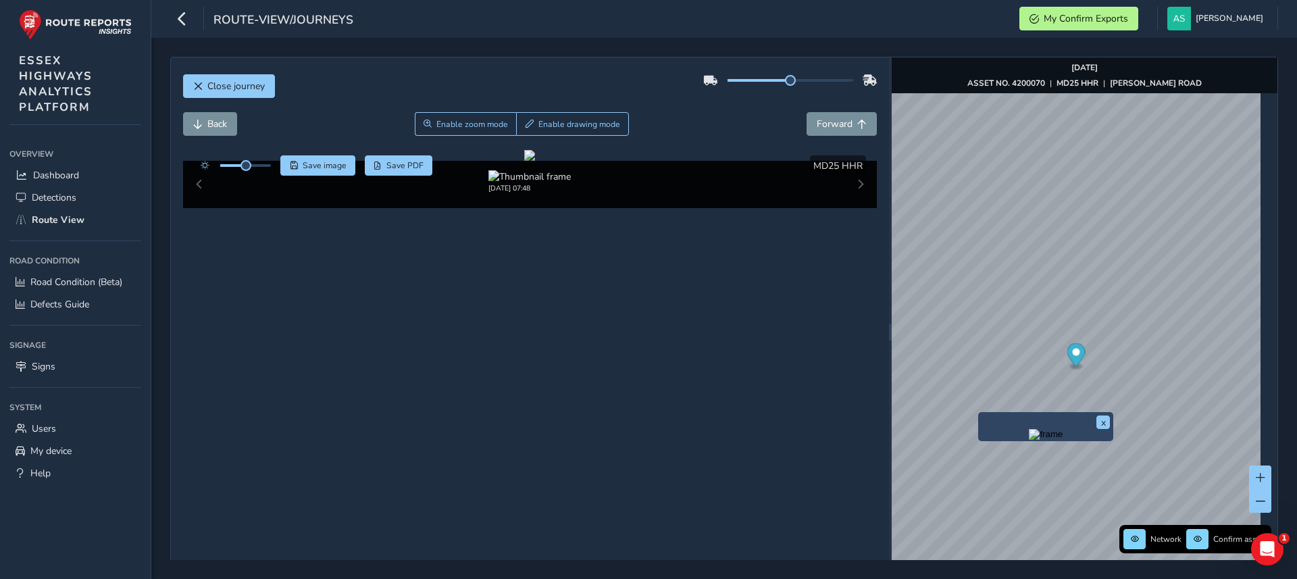
click at [1029, 430] on img "Preview frame" at bounding box center [1046, 434] width 34 height 11
click at [817, 126] on span "Forward" at bounding box center [835, 124] width 36 height 13
click at [817, 129] on span "Forward" at bounding box center [835, 124] width 36 height 13
click at [815, 132] on button "Forward" at bounding box center [841, 124] width 70 height 24
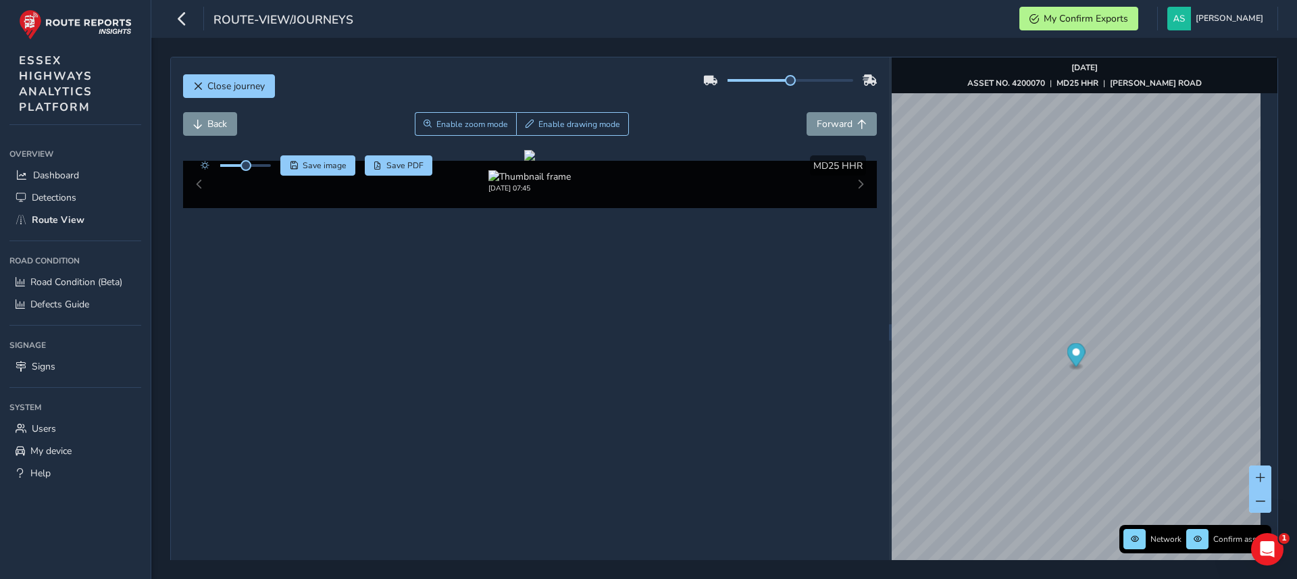
click at [811, 140] on div "Back Enable zoom mode Enable drawing mode Forward" at bounding box center [530, 131] width 694 height 38
click at [245, 89] on span "Close journey" at bounding box center [235, 86] width 57 height 13
